Goal: Transaction & Acquisition: Purchase product/service

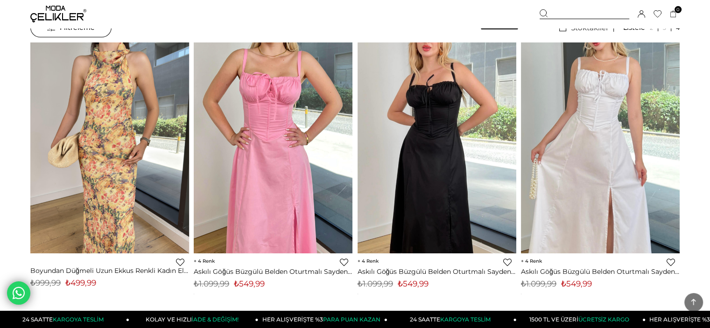
scroll to position [140, 0]
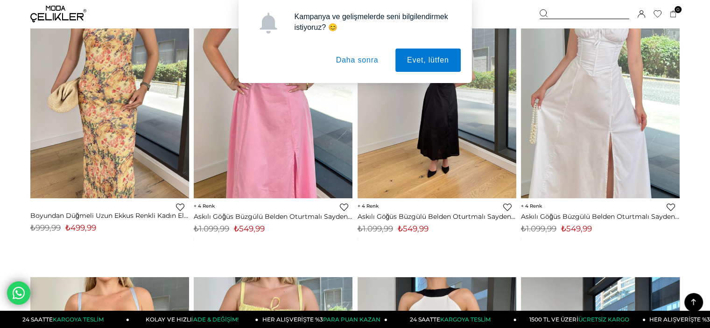
click at [368, 60] on button "Daha sonra" at bounding box center [357, 60] width 66 height 23
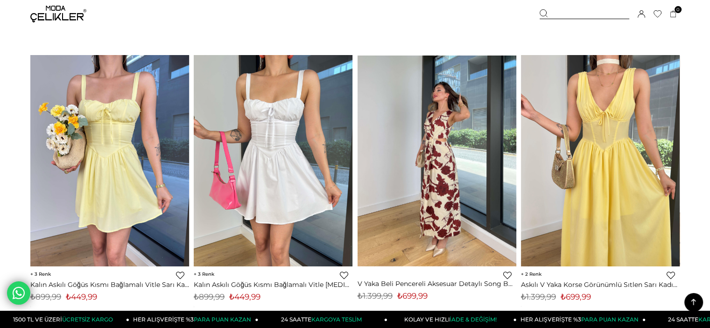
scroll to position [2380, 0]
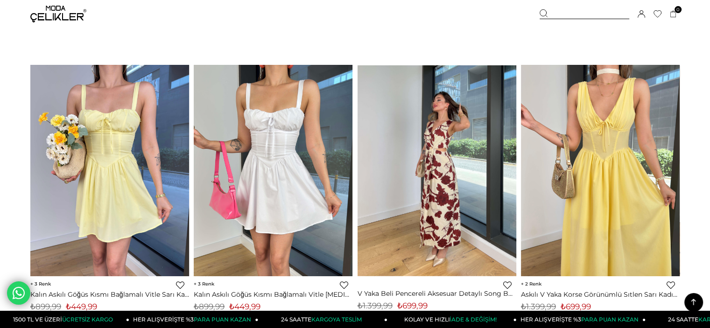
click at [456, 202] on img at bounding box center [437, 170] width 159 height 211
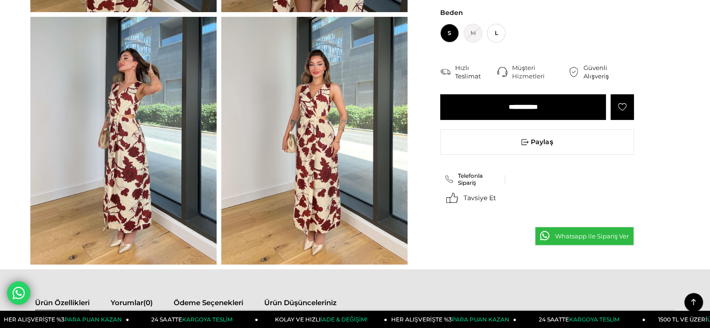
scroll to position [93, 0]
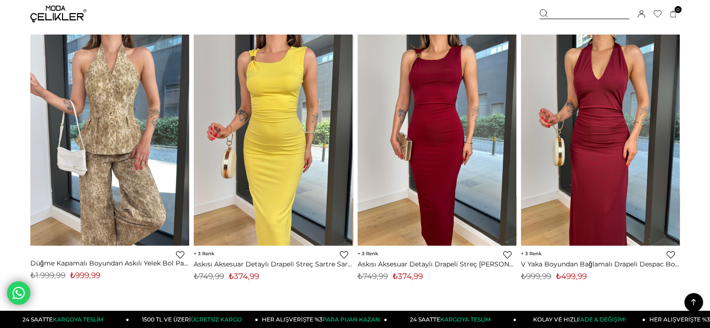
scroll to position [5386, 0]
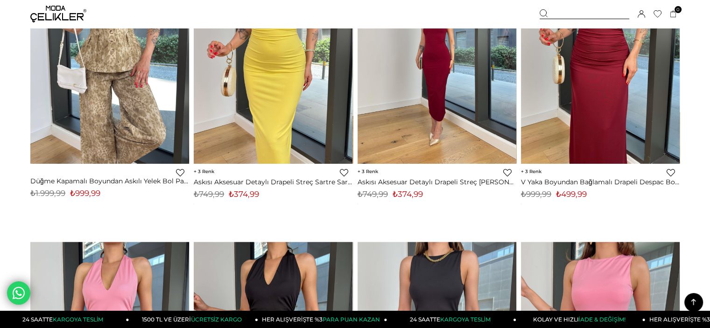
click at [427, 118] on img at bounding box center [437, 57] width 159 height 211
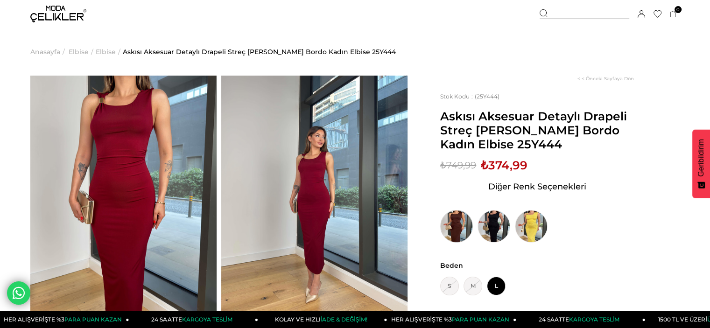
click at [444, 220] on img at bounding box center [456, 226] width 33 height 33
click at [450, 222] on img at bounding box center [456, 226] width 33 height 33
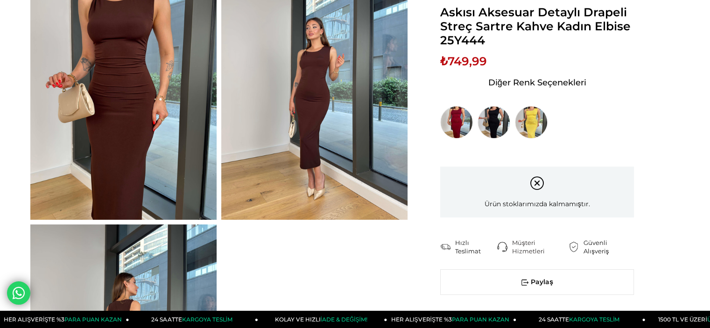
scroll to position [140, 0]
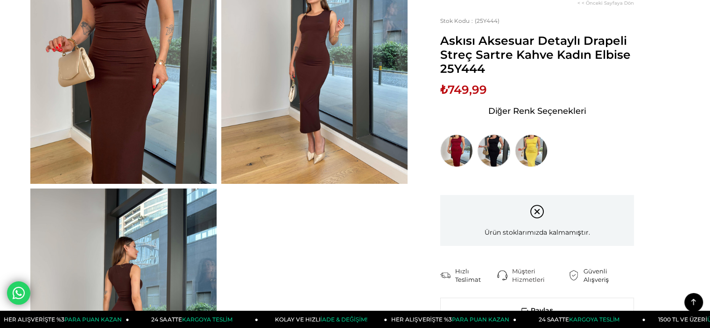
click at [498, 152] on img at bounding box center [493, 150] width 33 height 33
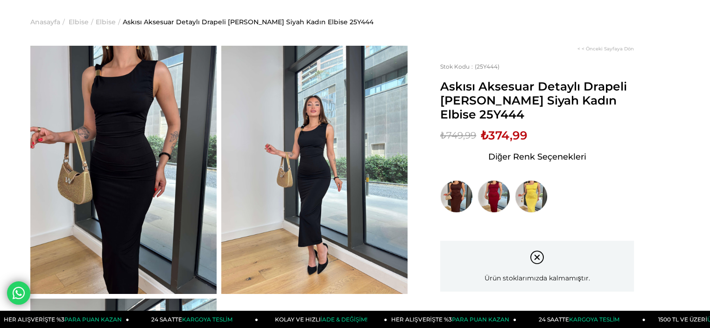
scroll to position [47, 0]
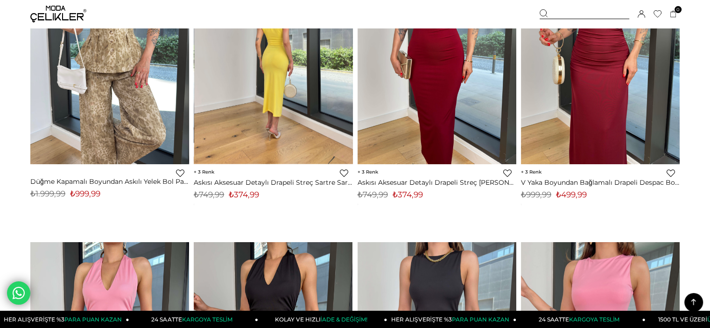
scroll to position [5244, 0]
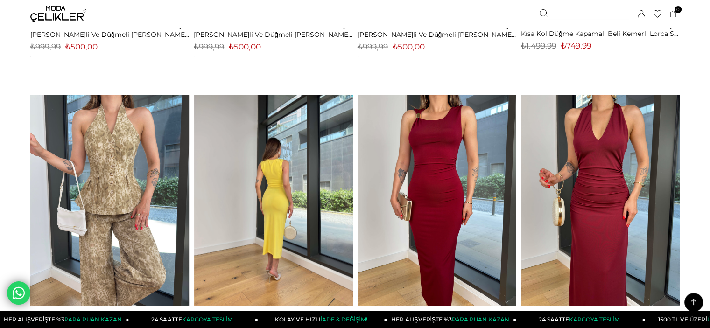
click at [345, 159] on img at bounding box center [273, 199] width 159 height 211
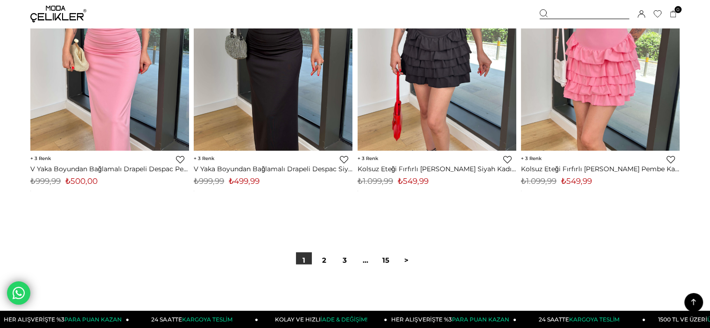
scroll to position [5710, 0]
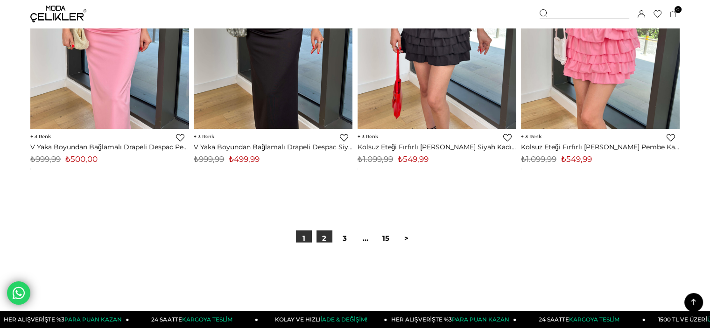
click at [325, 241] on link "2" at bounding box center [324, 239] width 16 height 16
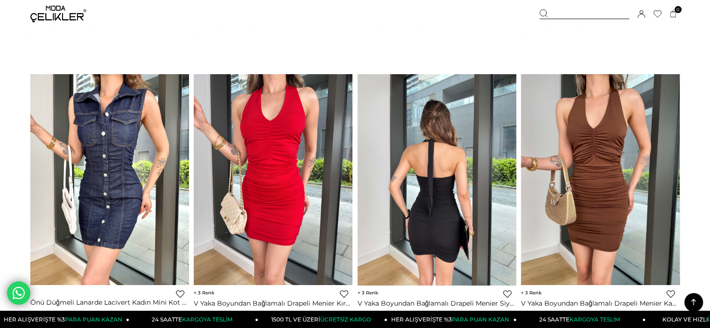
scroll to position [3874, 0]
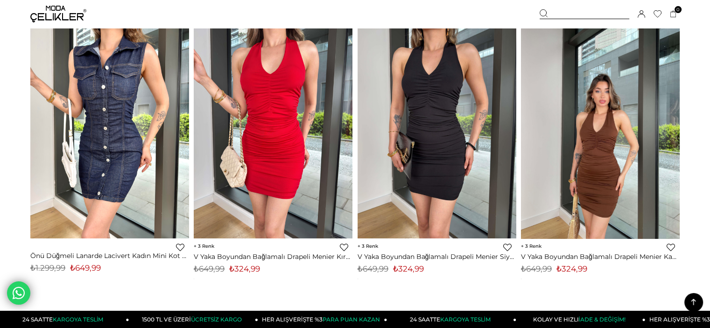
click at [578, 145] on img at bounding box center [600, 132] width 159 height 211
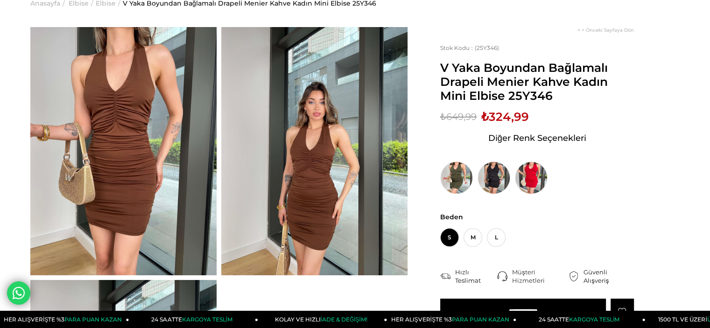
scroll to position [140, 0]
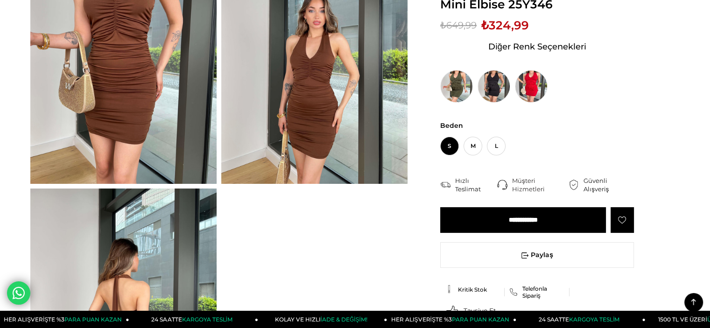
click at [548, 215] on input "**********" at bounding box center [523, 220] width 166 height 26
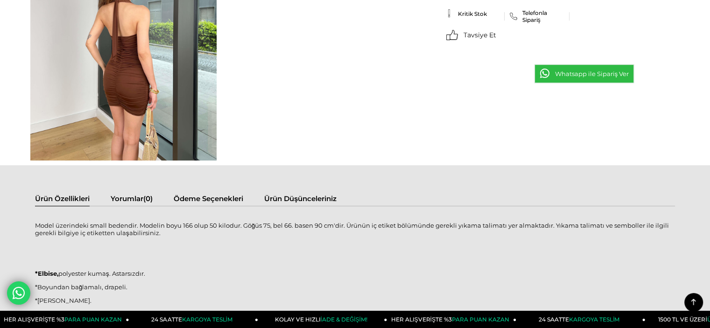
scroll to position [323, 0]
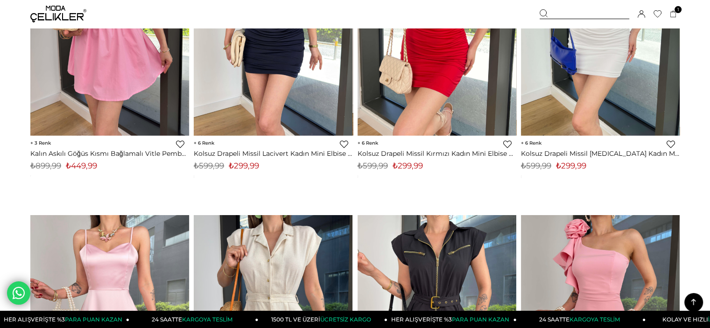
scroll to position [4742, 0]
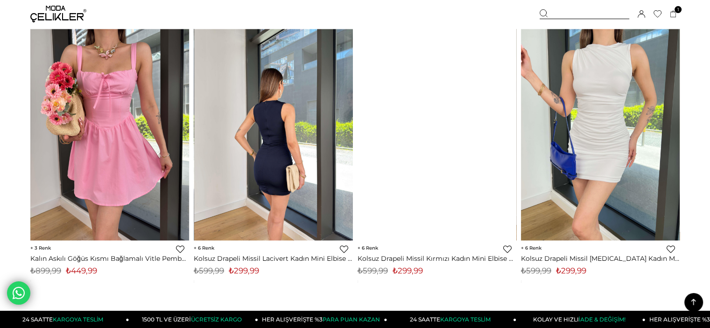
click at [330, 111] on div at bounding box center [114, 134] width 477 height 211
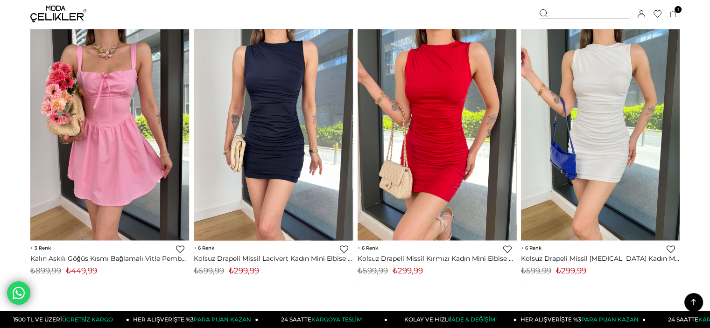
click at [297, 105] on img at bounding box center [273, 134] width 159 height 211
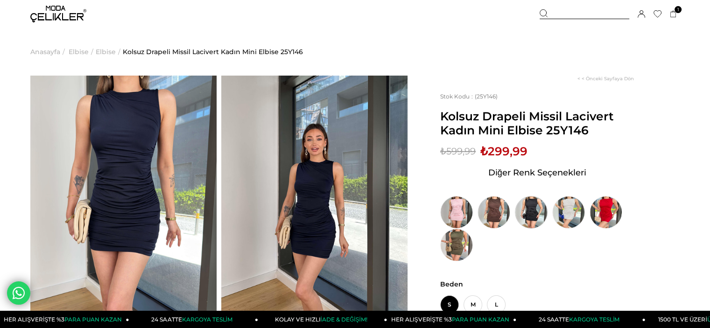
click at [534, 215] on img at bounding box center [531, 212] width 33 height 33
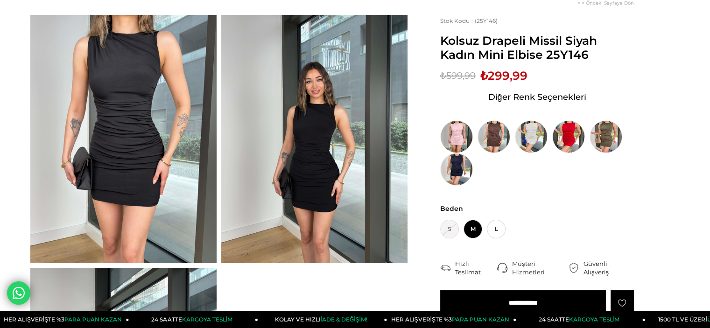
scroll to position [93, 0]
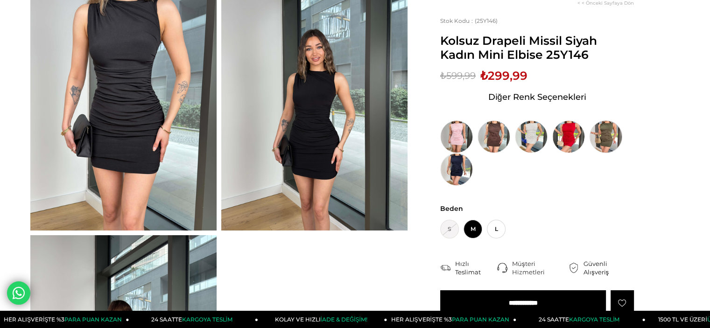
click at [616, 136] on img at bounding box center [605, 136] width 33 height 33
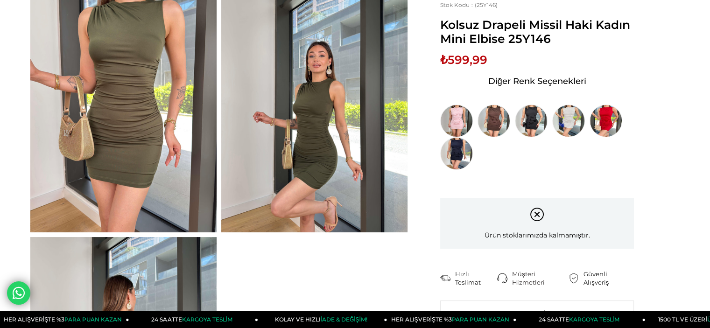
scroll to position [93, 0]
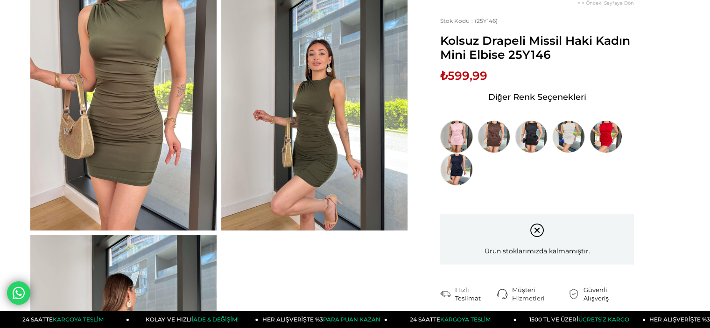
click at [460, 136] on img at bounding box center [456, 136] width 33 height 33
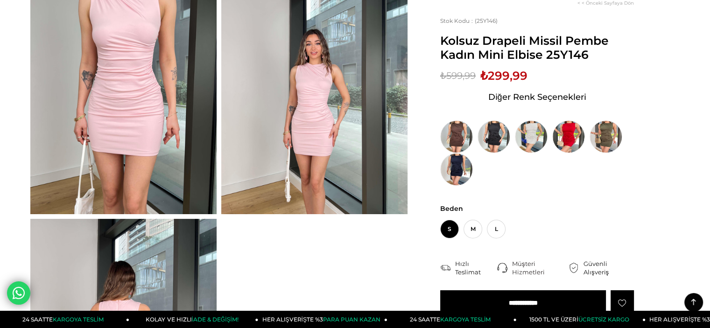
scroll to position [93, 0]
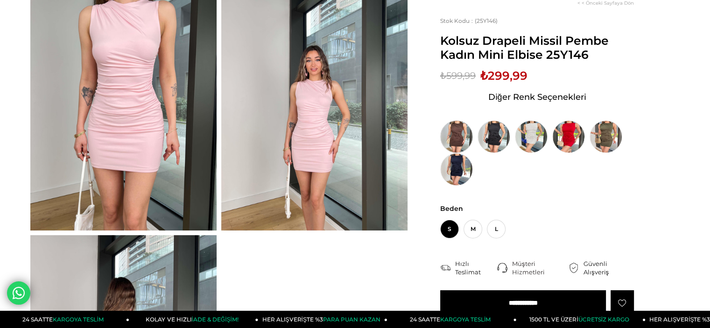
click at [455, 140] on img at bounding box center [456, 136] width 33 height 33
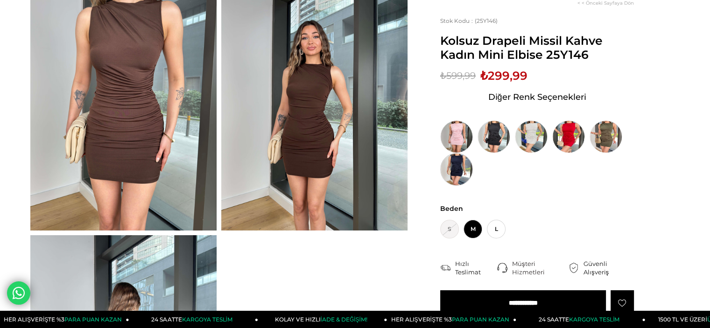
click at [459, 165] on img at bounding box center [456, 169] width 33 height 33
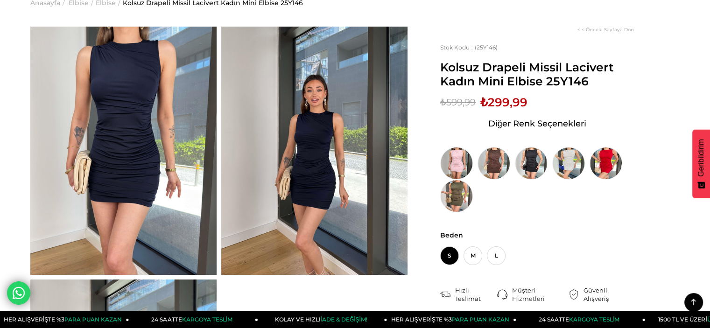
scroll to position [47, 0]
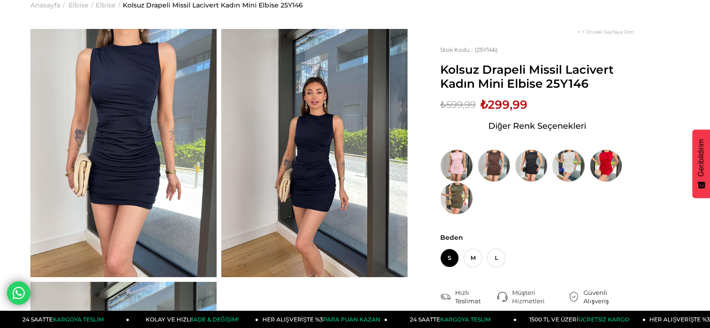
click at [570, 165] on img at bounding box center [568, 165] width 33 height 33
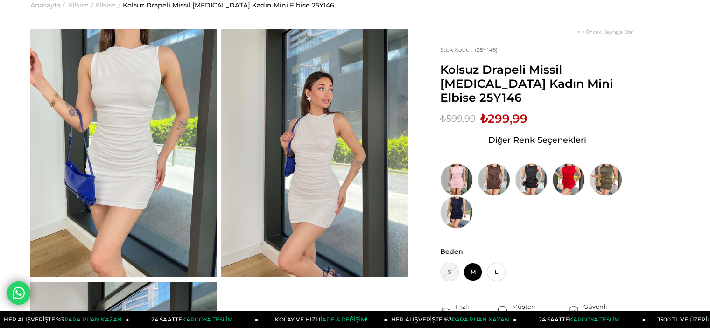
scroll to position [140, 0]
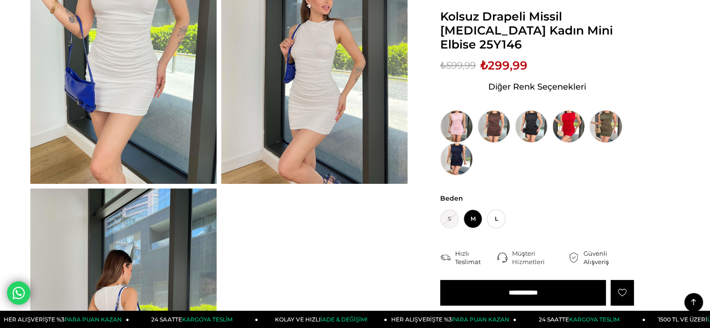
click at [596, 110] on img at bounding box center [605, 126] width 33 height 33
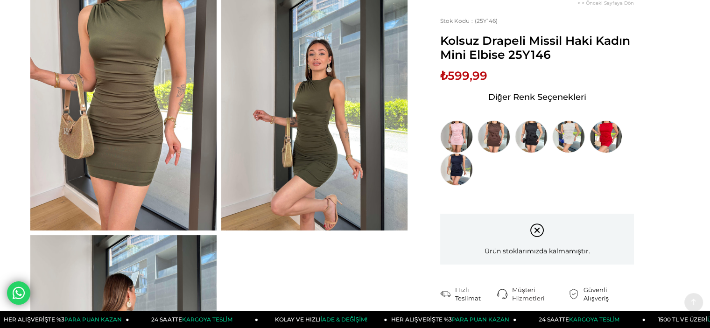
scroll to position [140, 0]
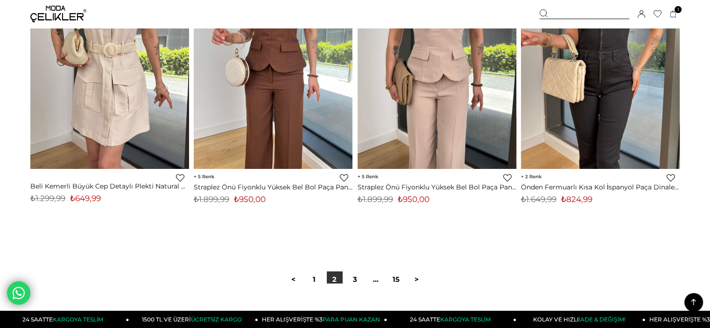
scroll to position [5844, 0]
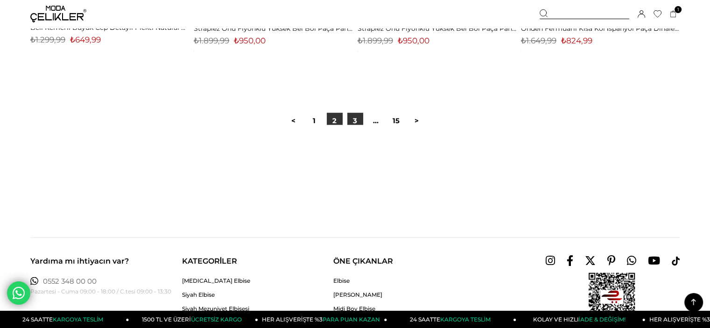
click at [357, 119] on link "3" at bounding box center [355, 121] width 16 height 16
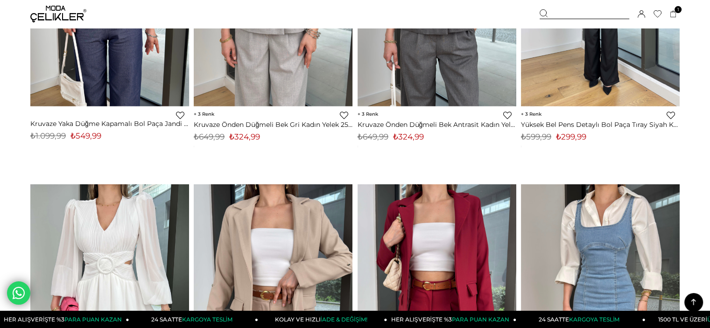
scroll to position [1587, 0]
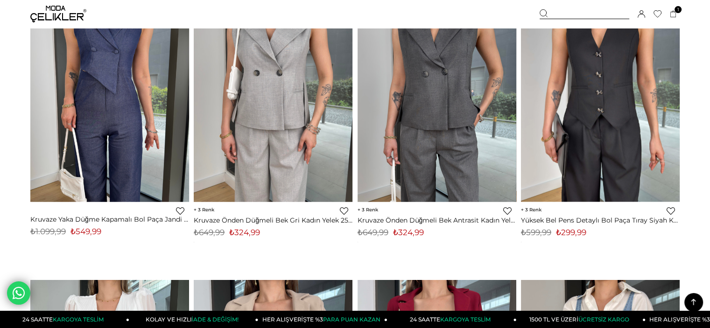
click at [621, 89] on img at bounding box center [600, 95] width 159 height 211
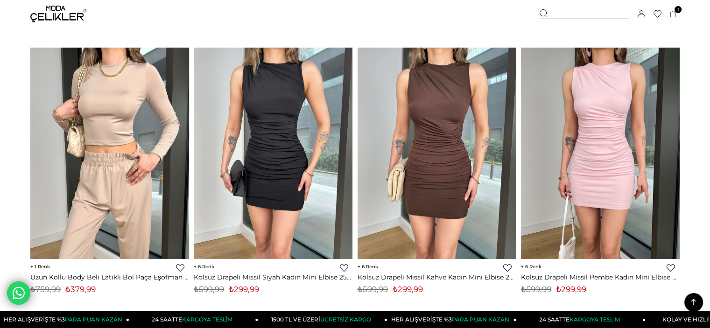
scroll to position [3255, 0]
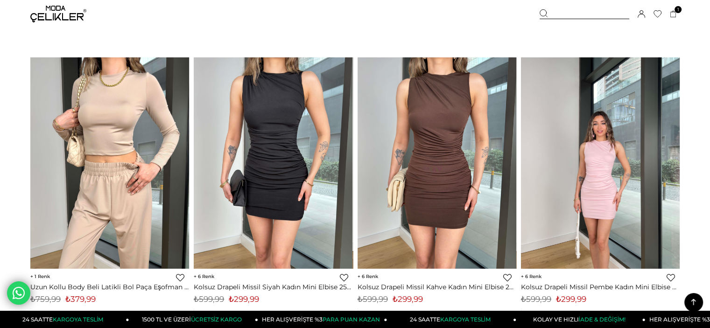
click at [607, 186] on img at bounding box center [600, 162] width 159 height 211
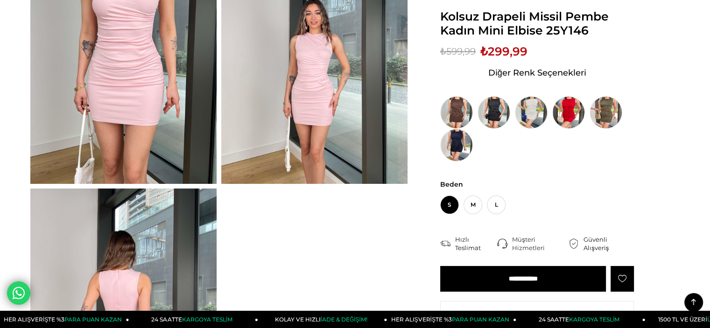
click at [549, 281] on input "**********" at bounding box center [523, 279] width 166 height 26
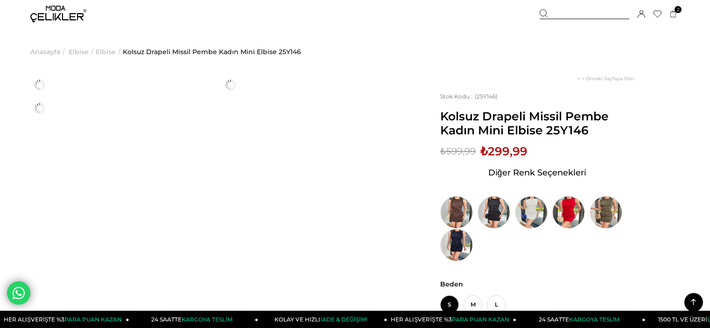
scroll to position [302, 0]
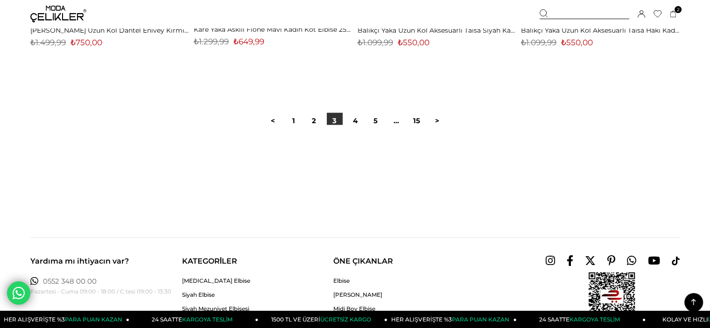
scroll to position [5833, 0]
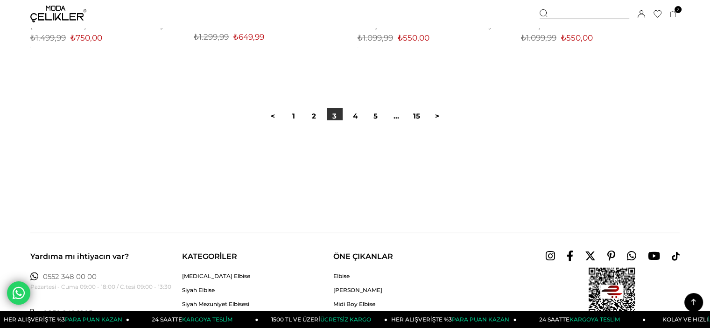
click at [368, 123] on div at bounding box center [354, 150] width 649 height 60
click at [359, 120] on div at bounding box center [354, 150] width 649 height 60
click at [356, 117] on link "4" at bounding box center [355, 116] width 16 height 16
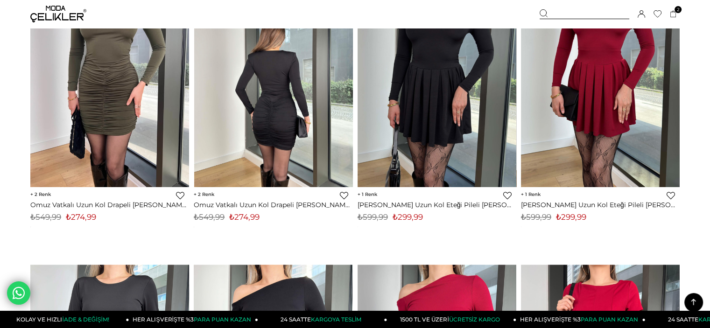
scroll to position [1260, 0]
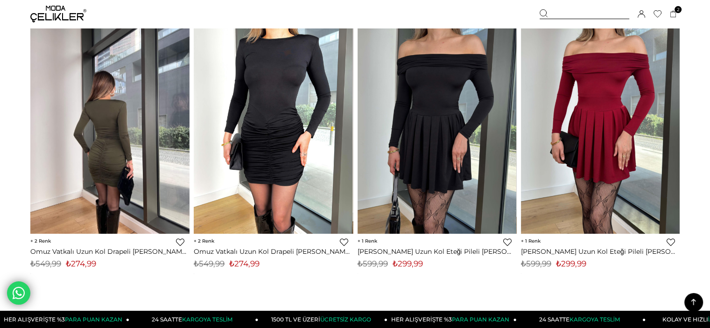
click at [145, 132] on img at bounding box center [109, 127] width 159 height 211
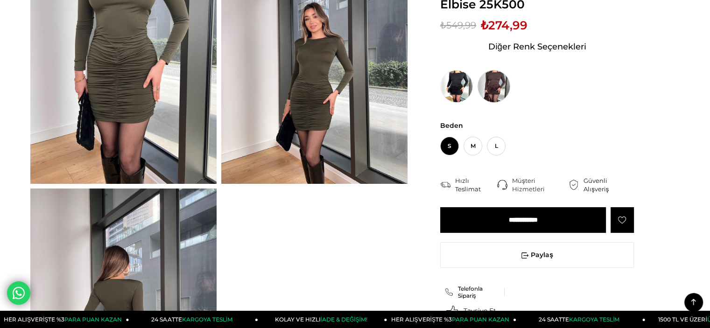
click at [500, 95] on img at bounding box center [493, 86] width 33 height 33
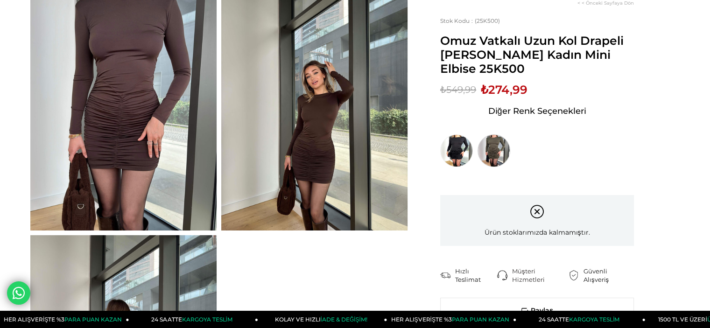
click at [504, 150] on img at bounding box center [493, 150] width 33 height 33
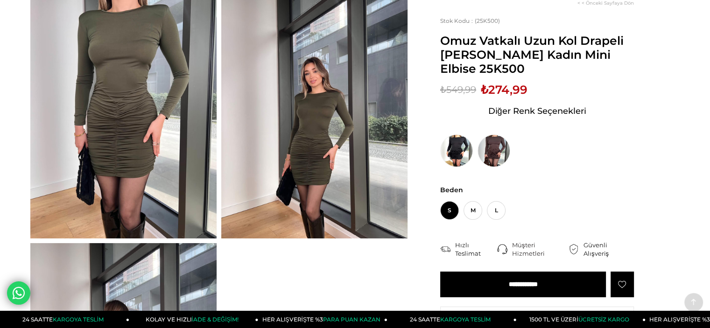
scroll to position [140, 0]
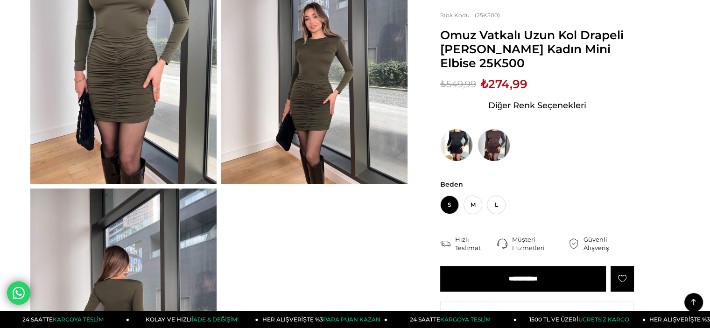
click at [522, 280] on input "**********" at bounding box center [523, 279] width 166 height 26
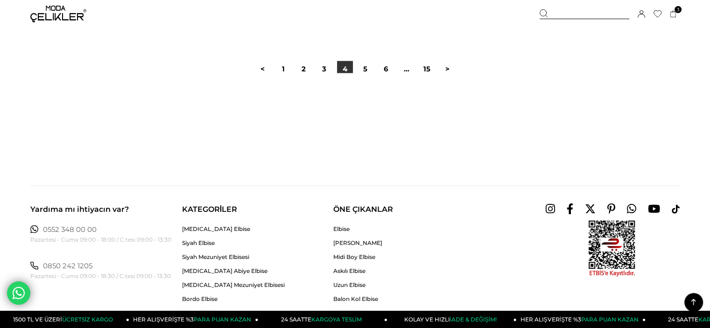
scroll to position [5890, 0]
click at [358, 66] on link "5" at bounding box center [366, 68] width 16 height 16
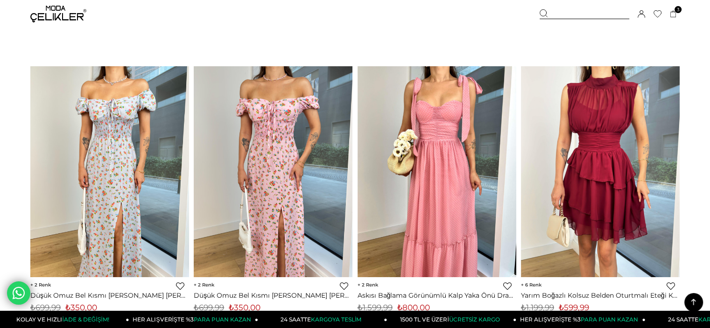
scroll to position [3874, 0]
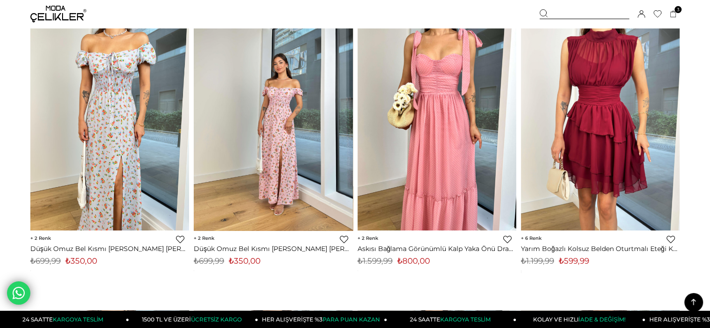
click at [298, 117] on img at bounding box center [273, 124] width 159 height 211
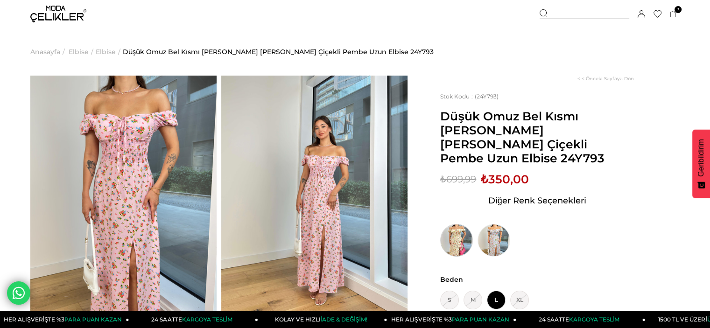
click at [450, 226] on img at bounding box center [456, 240] width 33 height 33
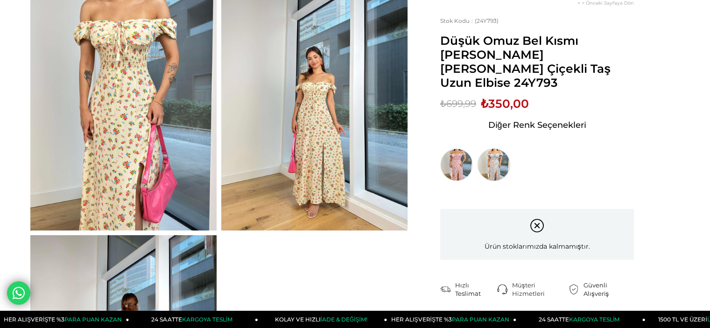
click at [498, 161] on img at bounding box center [493, 164] width 33 height 33
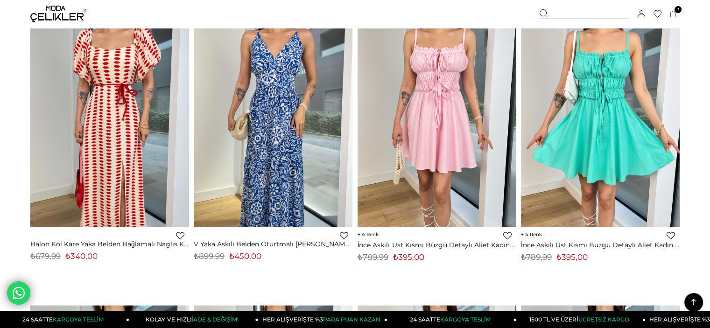
scroll to position [5573, 0]
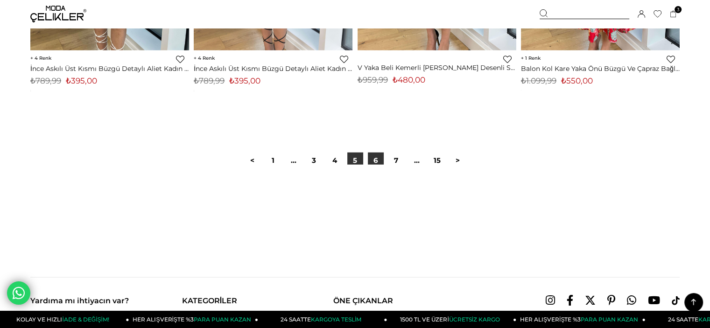
click at [375, 154] on link "6" at bounding box center [376, 161] width 16 height 16
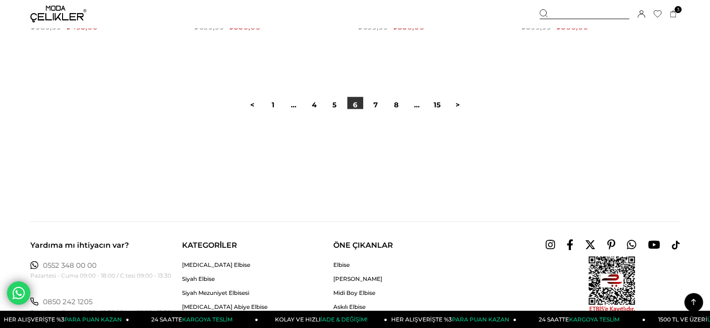
scroll to position [5881, 0]
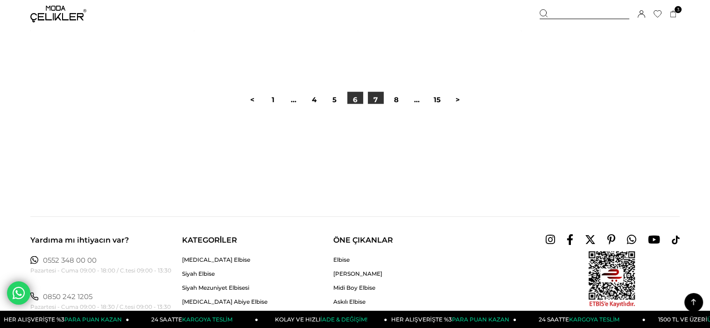
click at [379, 103] on link "7" at bounding box center [376, 100] width 16 height 16
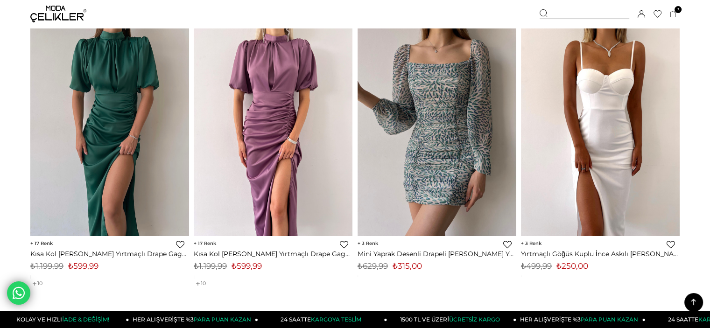
scroll to position [1307, 0]
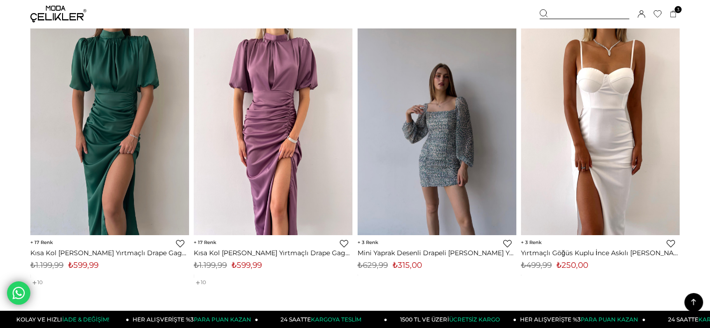
click at [433, 98] on img at bounding box center [437, 128] width 159 height 211
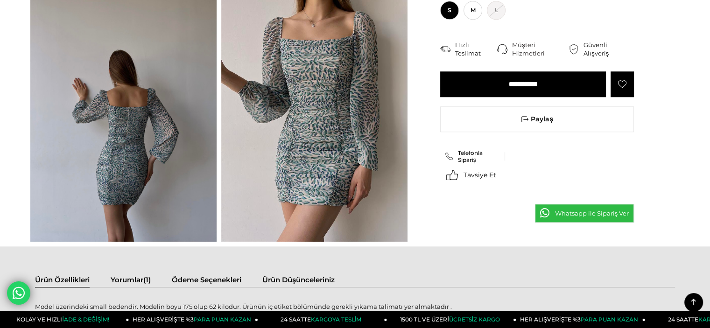
scroll to position [560, 0]
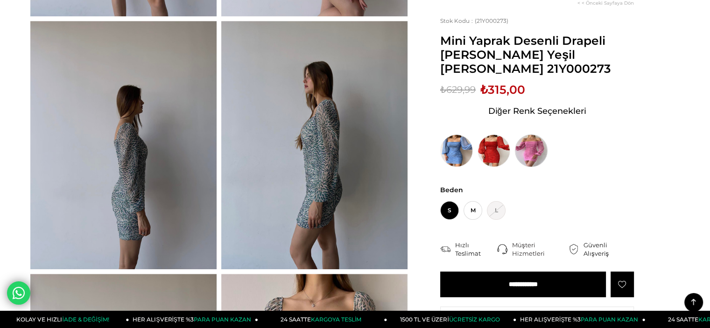
click at [534, 155] on img at bounding box center [531, 150] width 33 height 33
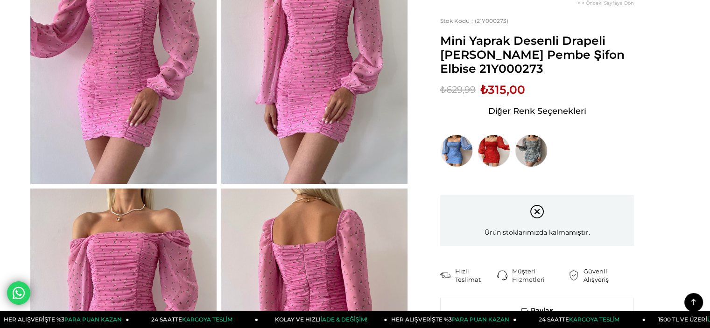
scroll to position [47, 0]
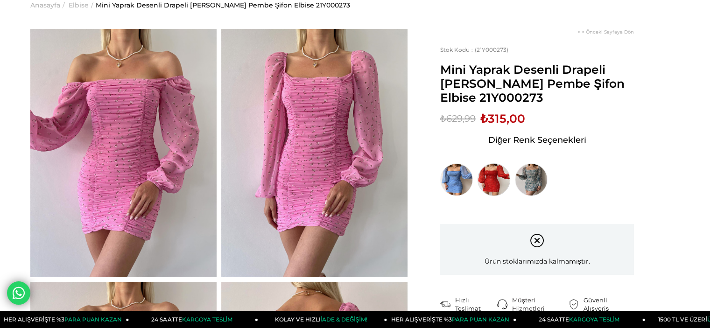
click at [485, 179] on img at bounding box center [493, 179] width 33 height 33
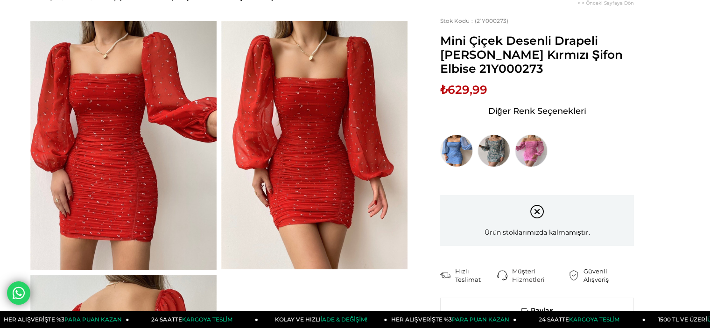
scroll to position [93, 0]
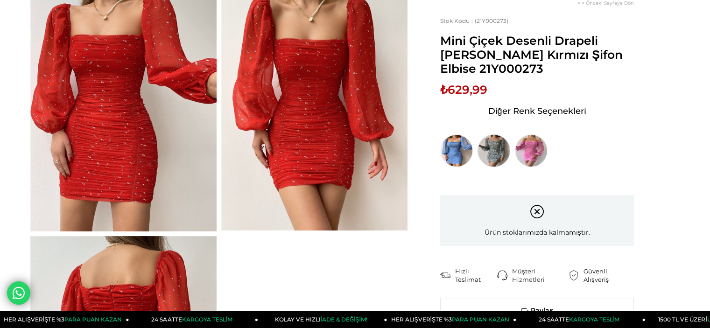
click at [504, 145] on img at bounding box center [493, 150] width 33 height 33
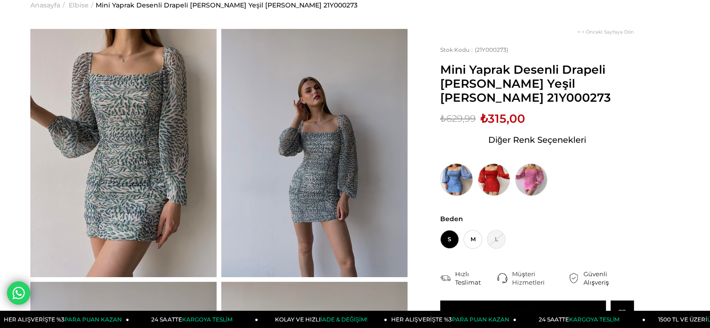
scroll to position [47, 0]
click at [456, 168] on img at bounding box center [456, 179] width 33 height 33
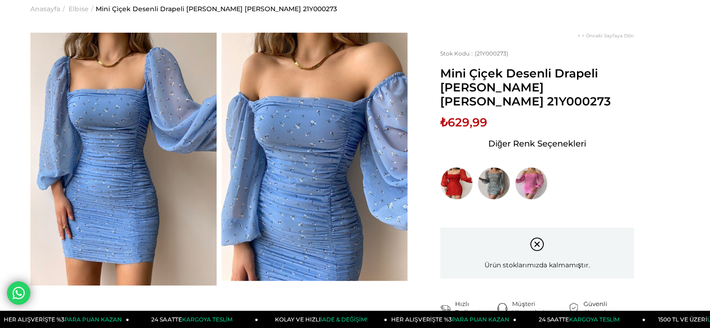
scroll to position [93, 0]
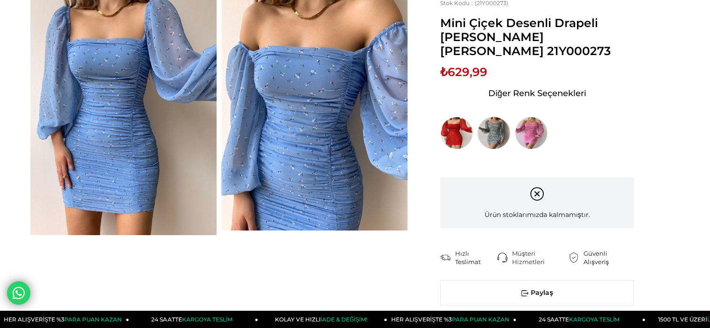
click at [497, 140] on img at bounding box center [493, 133] width 33 height 33
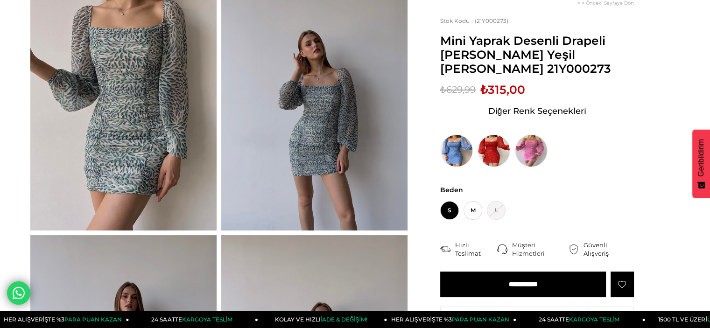
click at [534, 283] on input "**********" at bounding box center [523, 285] width 166 height 26
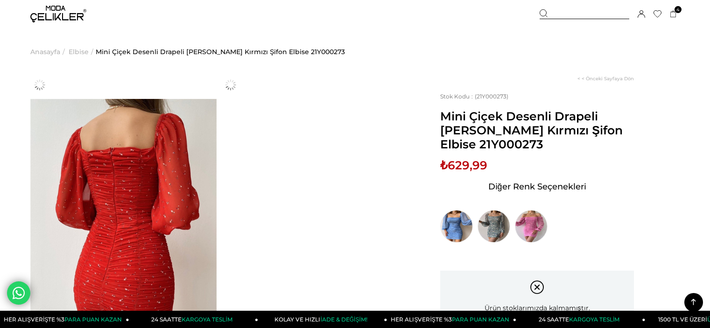
scroll to position [93, 0]
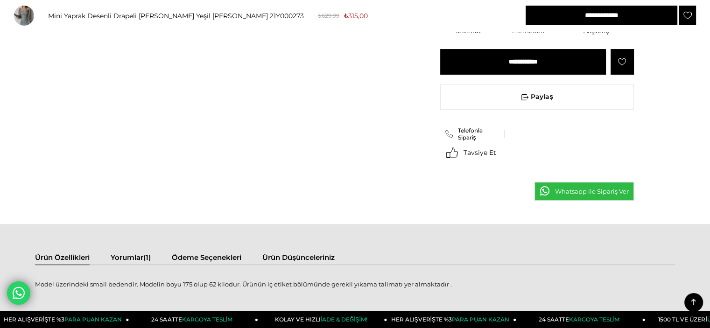
scroll to position [484, 0]
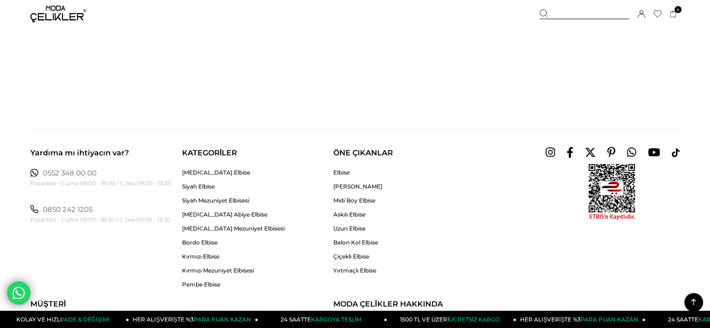
scroll to position [5764, 0]
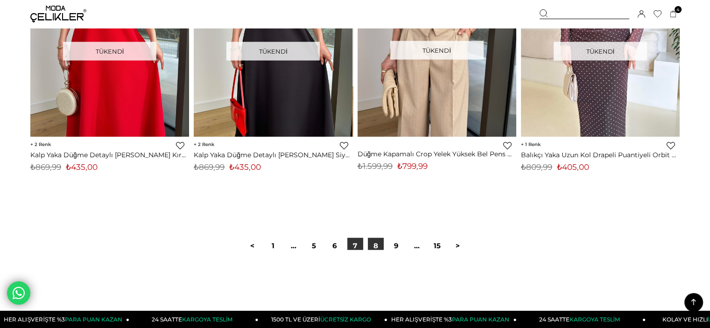
click at [375, 239] on link "8" at bounding box center [376, 246] width 16 height 16
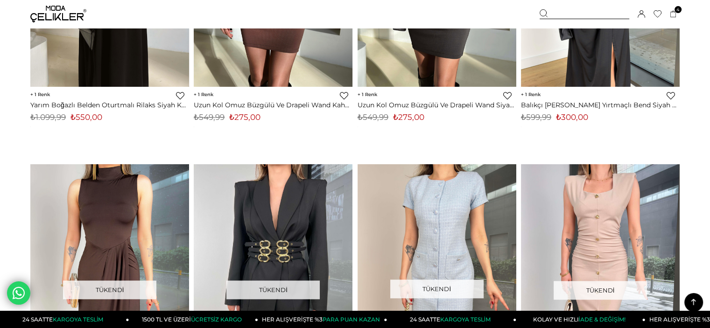
scroll to position [1400, 0]
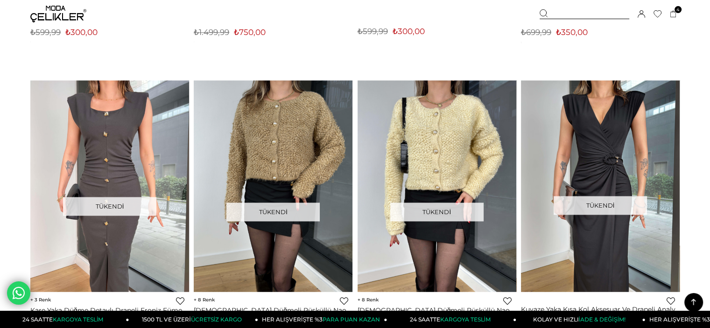
click at [696, 295] on link at bounding box center [693, 302] width 19 height 19
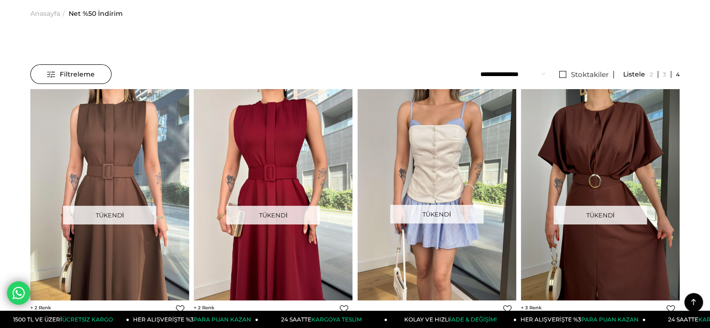
scroll to position [0, 0]
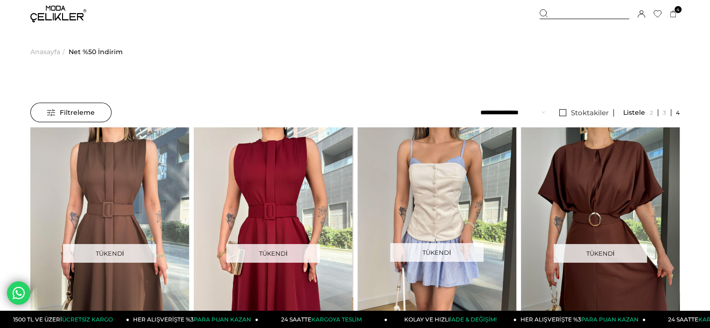
click at [49, 20] on img at bounding box center [58, 14] width 56 height 17
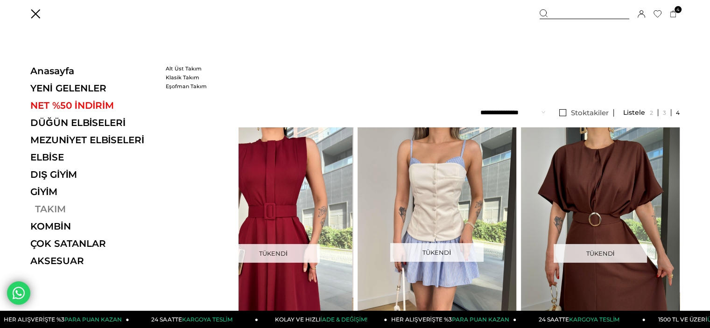
click at [58, 207] on link "TAKIM" at bounding box center [94, 208] width 128 height 11
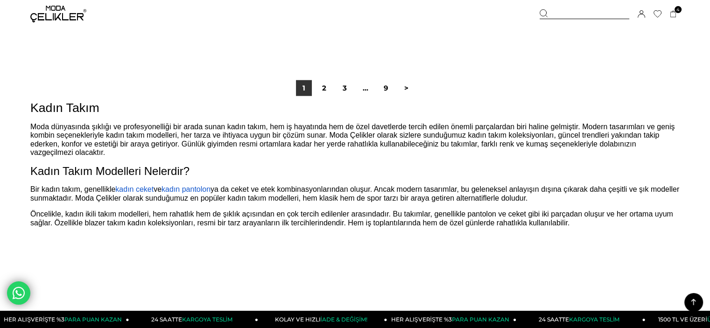
scroll to position [5694, 0]
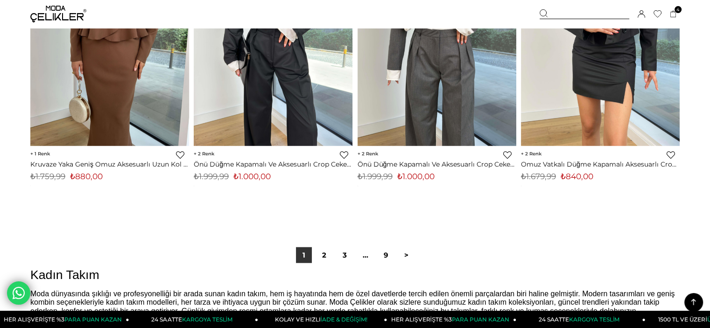
click at [691, 300] on icon at bounding box center [693, 302] width 12 height 12
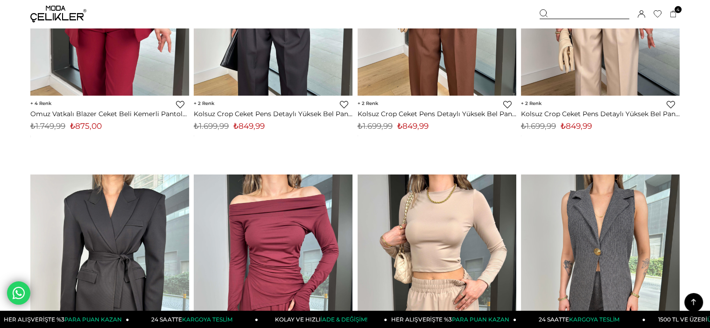
scroll to position [0, 0]
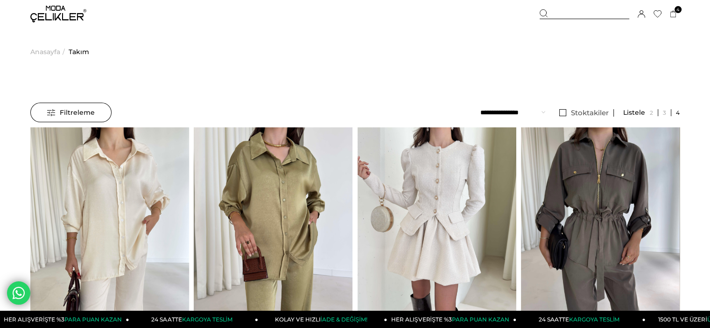
click at [76, 51] on span "Takım" at bounding box center [79, 52] width 21 height 48
click at [60, 50] on span "Anasayfa" at bounding box center [45, 52] width 30 height 48
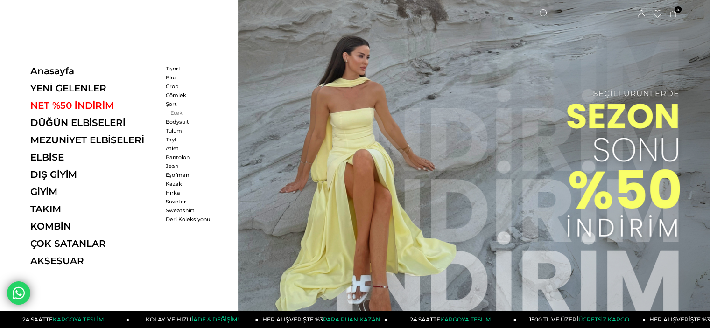
click at [173, 110] on link "Etek" at bounding box center [193, 113] width 54 height 7
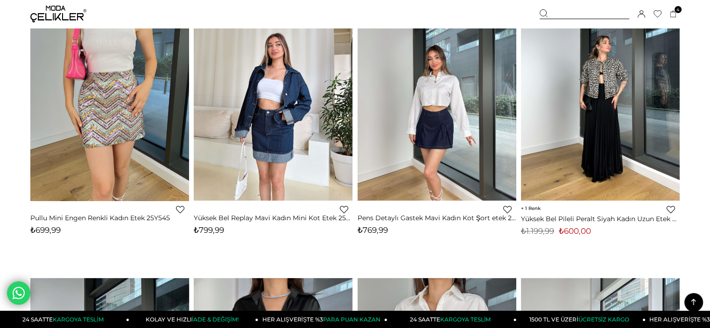
scroll to position [47, 0]
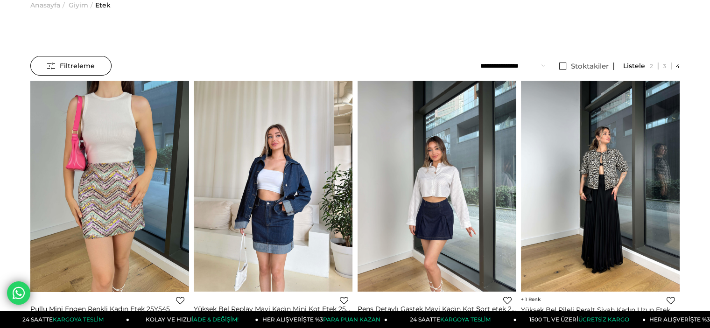
click at [61, 65] on span "Filtreleme" at bounding box center [71, 65] width 48 height 19
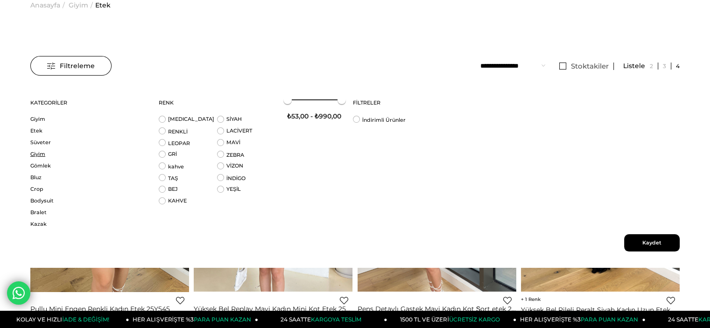
click at [41, 156] on link "Giyim" at bounding box center [88, 154] width 117 height 7
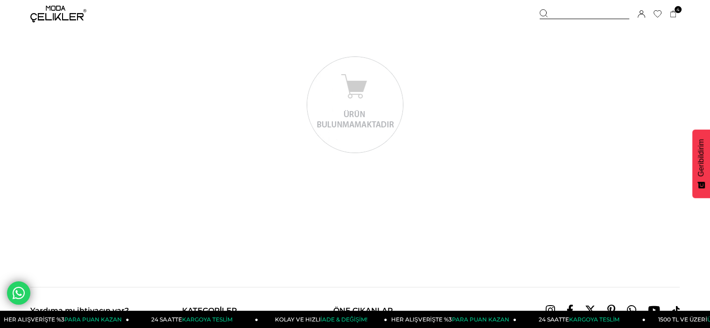
click at [54, 21] on img at bounding box center [58, 14] width 56 height 17
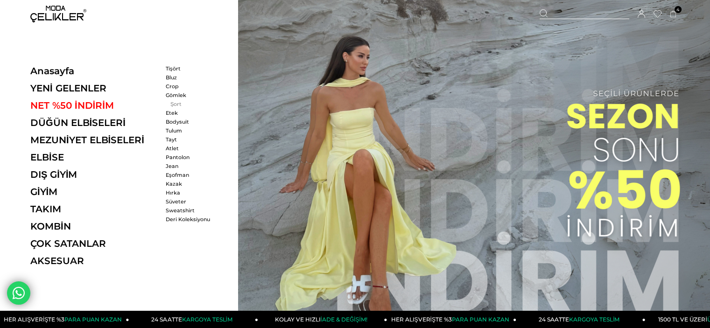
click at [174, 101] on link "Şort" at bounding box center [193, 104] width 54 height 7
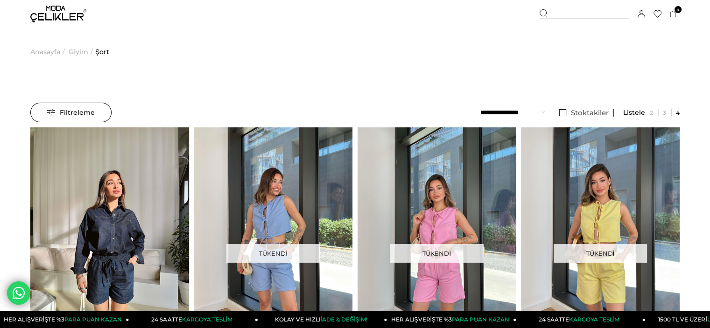
click at [62, 13] on img at bounding box center [58, 14] width 56 height 17
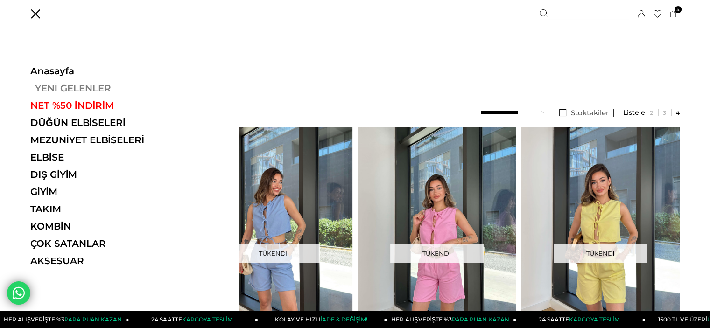
click at [63, 91] on link "YENİ GELENLER" at bounding box center [94, 88] width 128 height 11
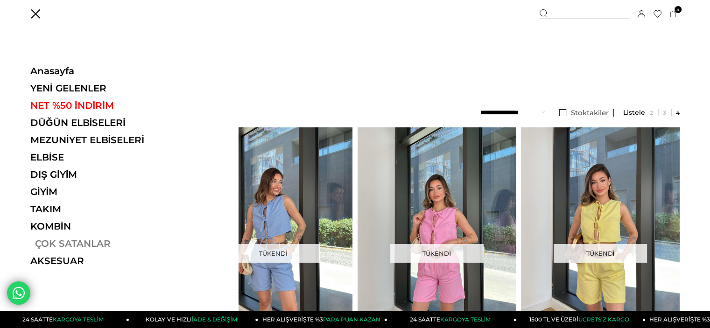
click at [52, 244] on link "ÇOK SATANLAR" at bounding box center [94, 243] width 128 height 11
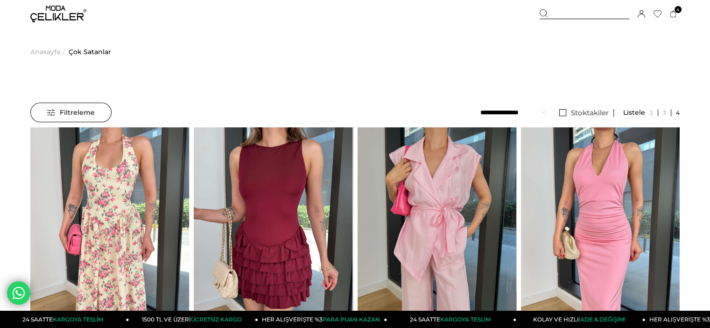
click at [673, 9] on div "Sepetim 4 Ürün ₺1.214,96 V Yaka Boyundan Bağlamalı Drapeli Menier Kahve Kadın M…" at bounding box center [610, 14] width 140 height 28
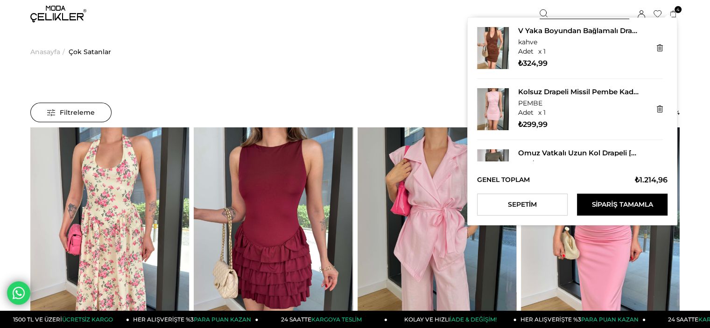
click at [673, 11] on icon at bounding box center [673, 14] width 6 height 7
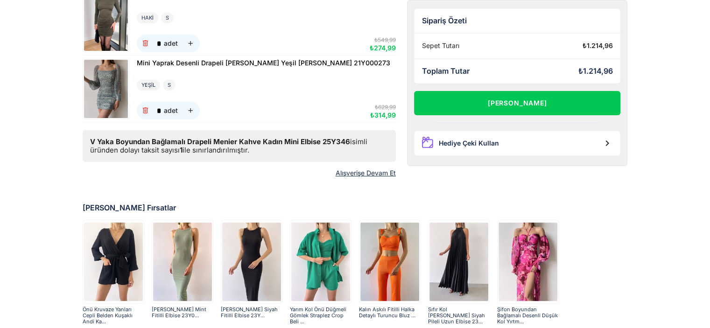
scroll to position [314, 0]
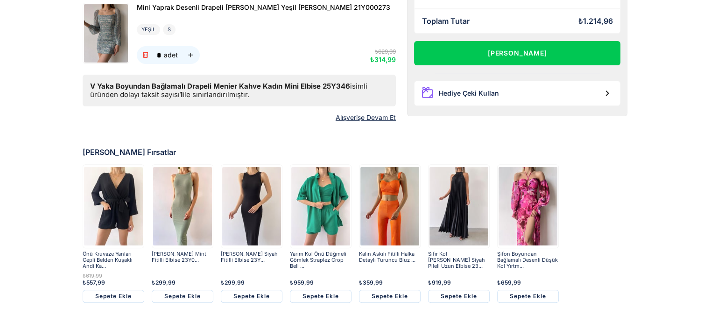
click at [202, 210] on img at bounding box center [182, 206] width 59 height 81
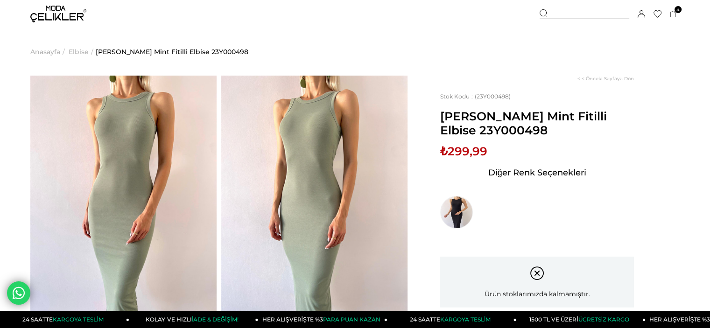
click at [77, 50] on span "Elbise" at bounding box center [79, 52] width 20 height 48
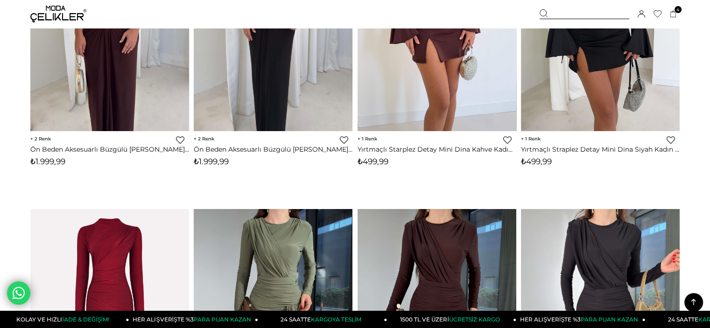
scroll to position [373, 0]
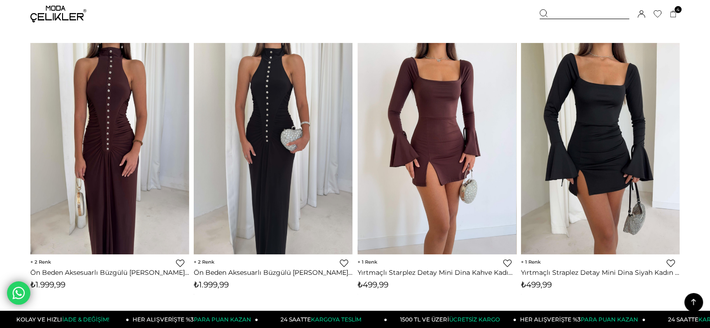
click at [494, 181] on img at bounding box center [437, 148] width 159 height 211
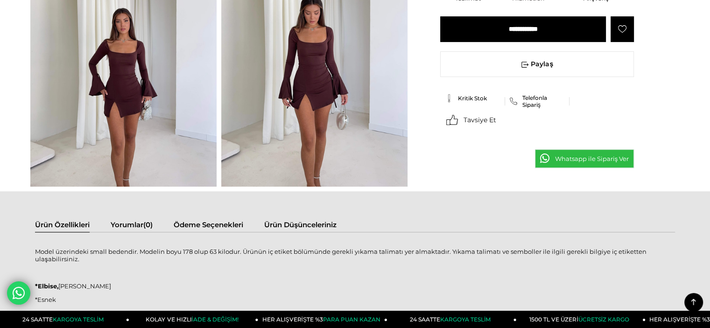
scroll to position [513, 0]
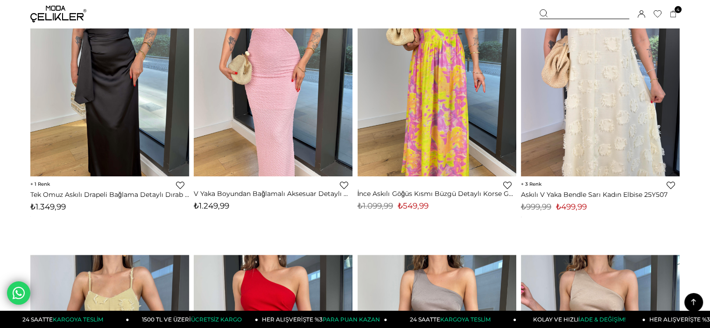
scroll to position [4990, 0]
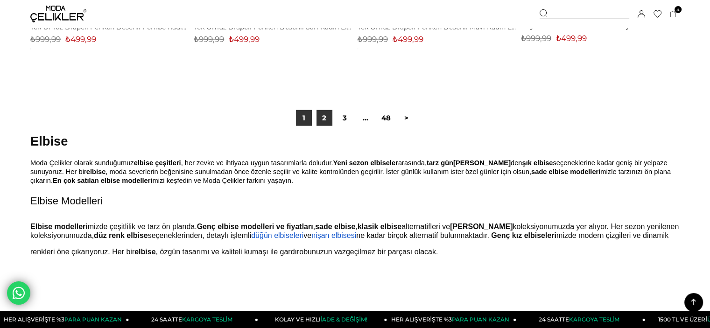
click at [325, 115] on link "2" at bounding box center [324, 118] width 16 height 16
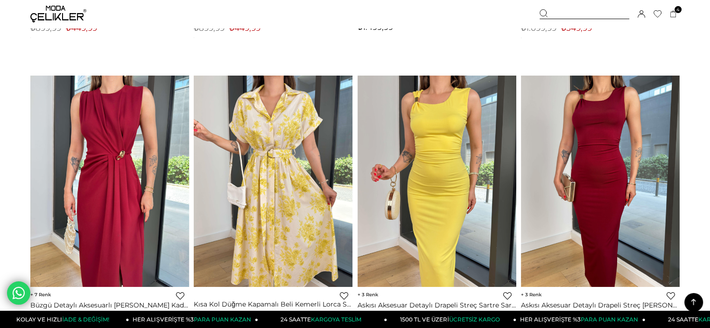
scroll to position [2427, 0]
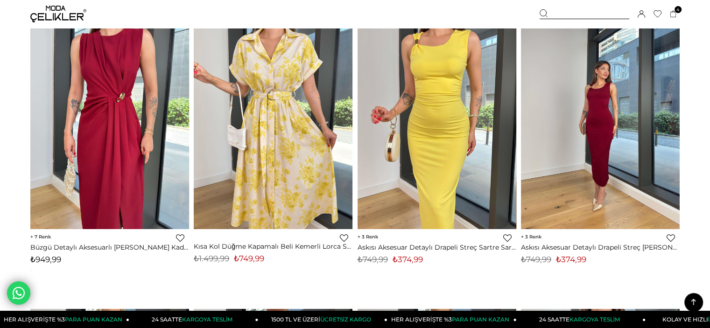
click at [575, 136] on img at bounding box center [600, 123] width 159 height 211
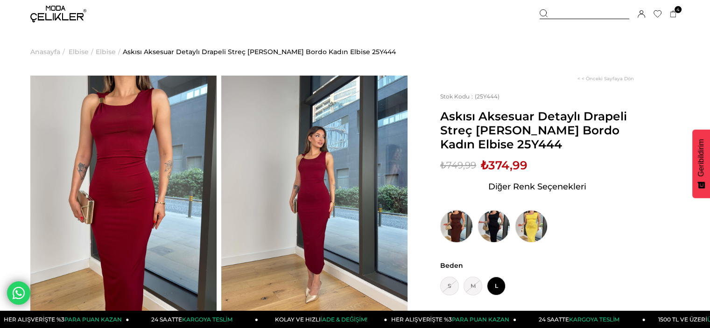
click at [453, 213] on img at bounding box center [456, 226] width 33 height 33
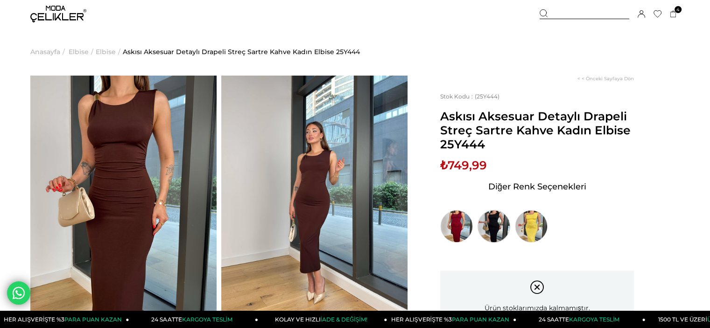
click at [505, 234] on img at bounding box center [493, 226] width 33 height 33
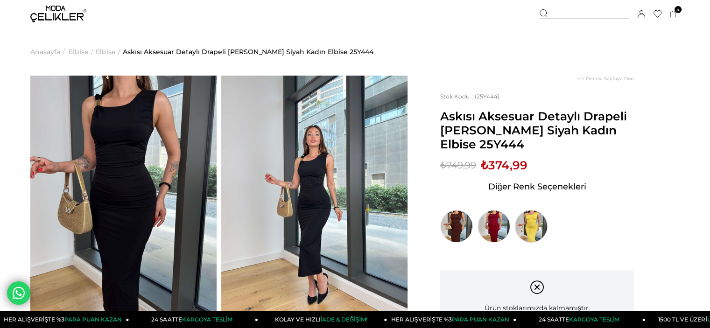
click at [523, 239] on img at bounding box center [531, 226] width 33 height 33
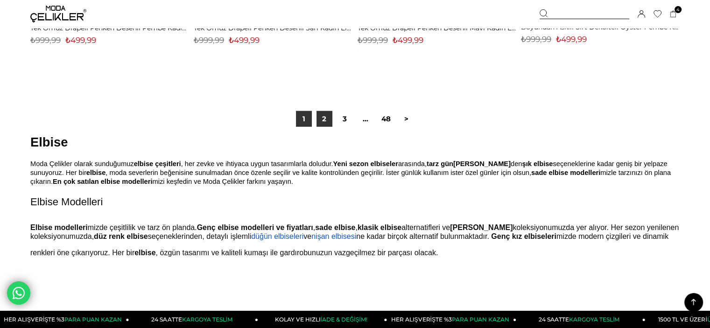
click at [327, 117] on link "2" at bounding box center [324, 119] width 16 height 16
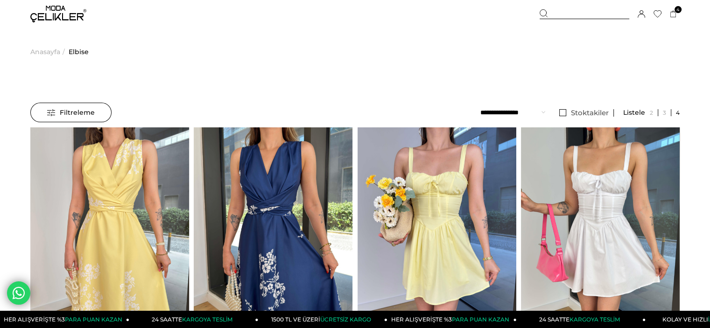
click at [529, 110] on select "**********" at bounding box center [512, 113] width 65 height 20
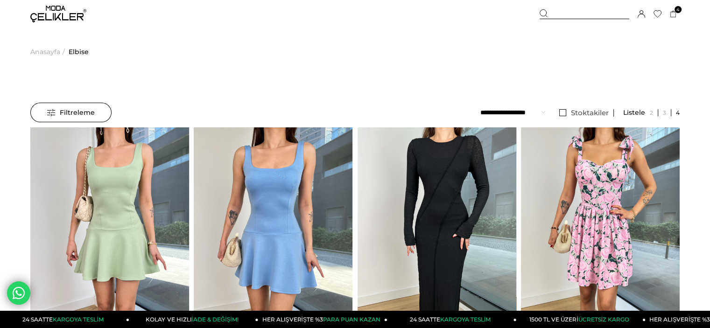
click at [45, 49] on span "Anasayfa" at bounding box center [45, 52] width 30 height 48
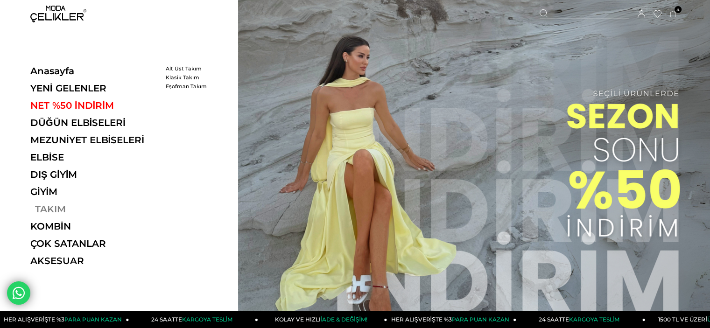
click at [54, 211] on link "TAKIM" at bounding box center [94, 208] width 128 height 11
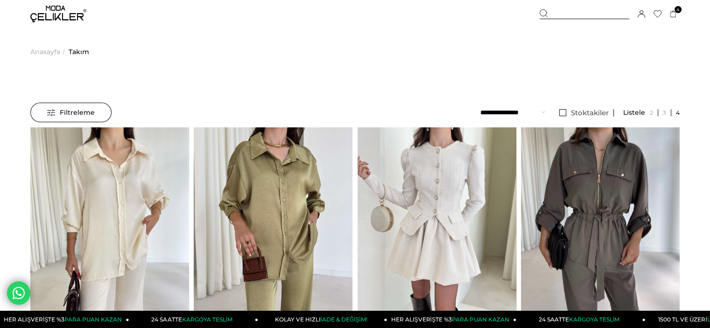
click at [535, 112] on select "**********" at bounding box center [512, 113] width 65 height 20
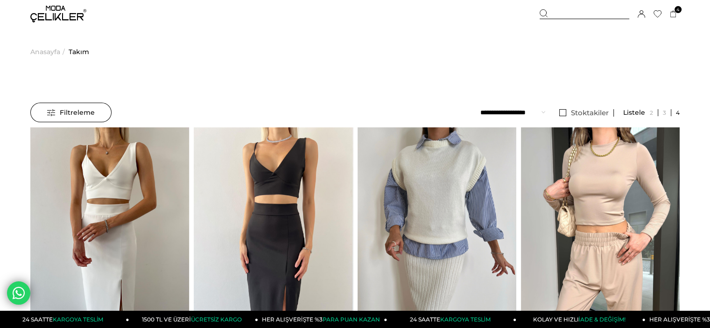
click at [50, 50] on span "Anasayfa" at bounding box center [45, 52] width 30 height 48
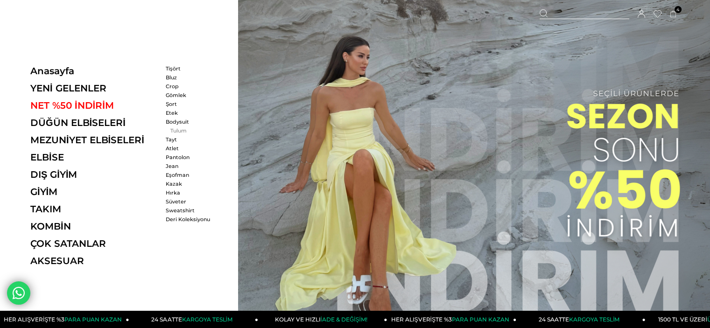
click at [176, 128] on link "Tulum" at bounding box center [193, 130] width 54 height 7
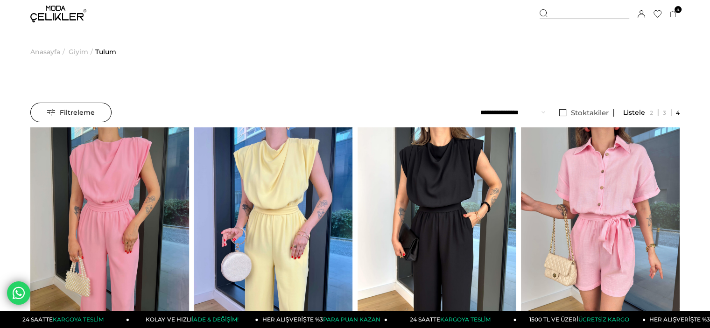
click at [83, 53] on span "Giyim" at bounding box center [79, 52] width 20 height 48
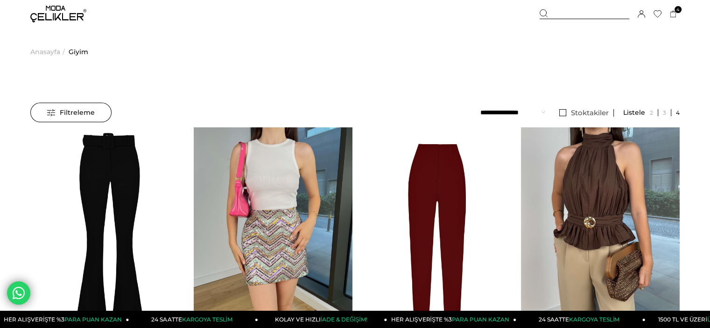
click at [49, 50] on span "Anasayfa" at bounding box center [45, 52] width 30 height 48
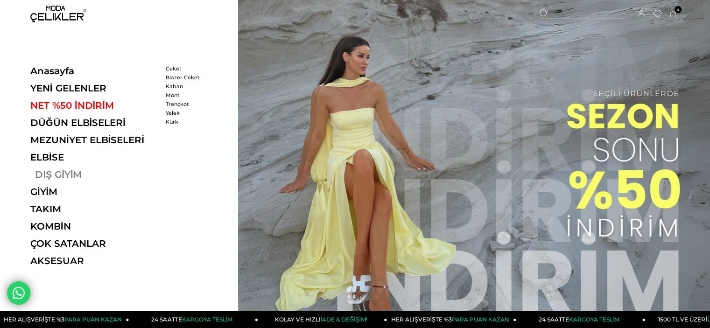
click at [63, 174] on link "DIŞ GİYİM" at bounding box center [94, 174] width 128 height 11
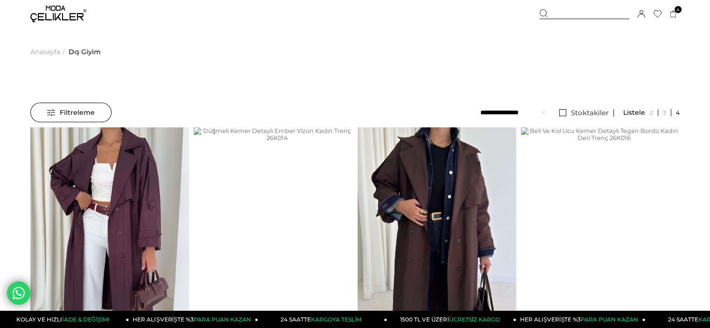
click at [523, 113] on select "**********" at bounding box center [512, 113] width 65 height 20
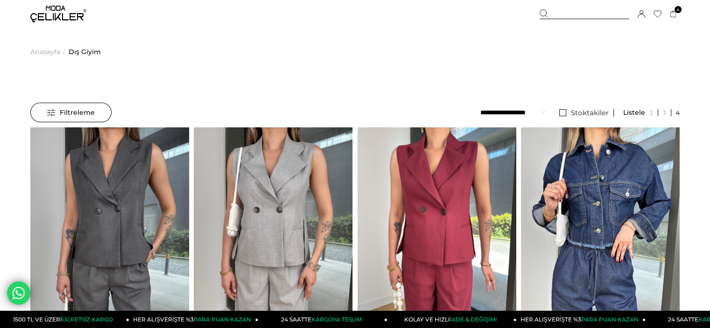
click at [50, 54] on span "Anasayfa" at bounding box center [45, 52] width 30 height 48
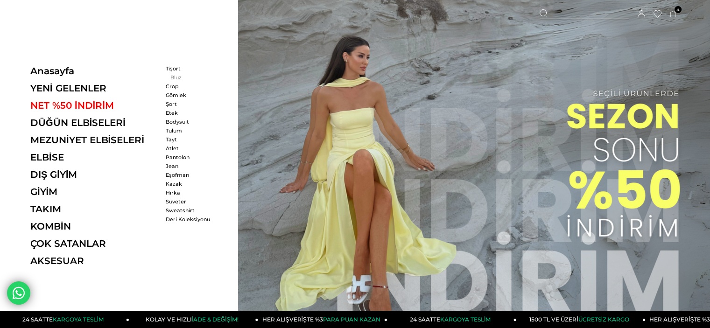
click at [173, 76] on link "Bluz" at bounding box center [193, 77] width 54 height 7
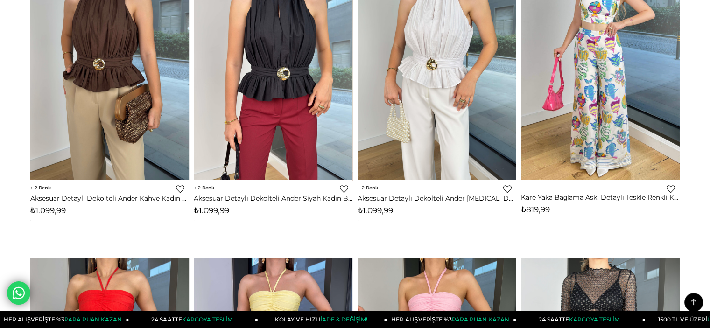
scroll to position [47, 0]
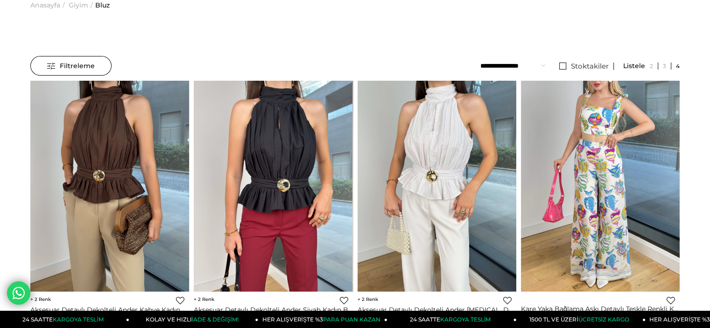
click at [521, 67] on select "**********" at bounding box center [512, 66] width 65 height 20
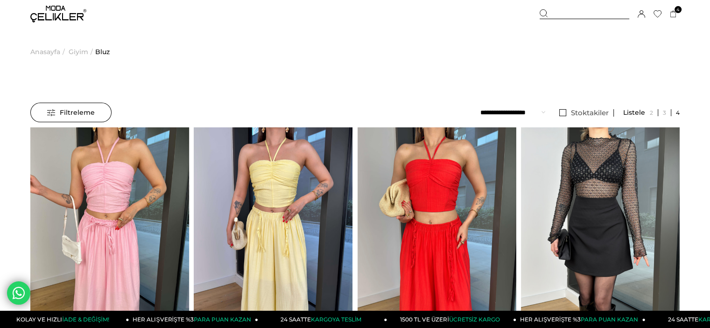
click at [81, 52] on span "Giyim" at bounding box center [79, 52] width 20 height 48
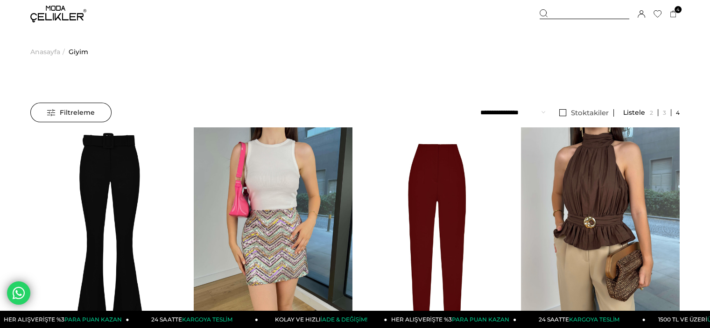
click at [500, 110] on select "**********" at bounding box center [512, 113] width 65 height 20
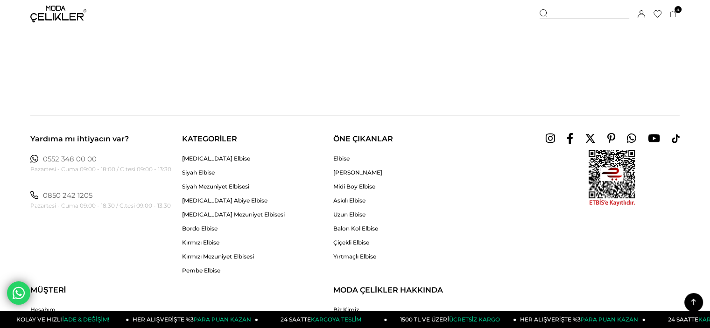
scroll to position [5741, 0]
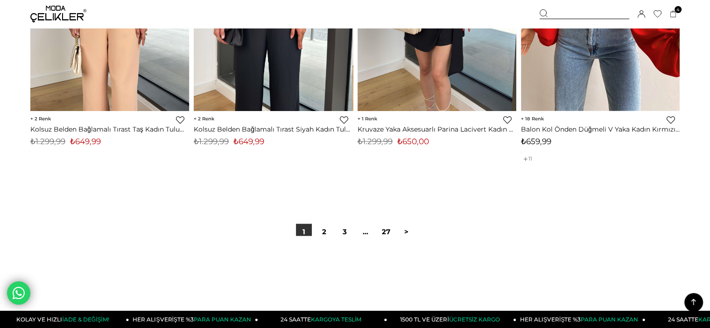
click at [688, 299] on icon at bounding box center [693, 302] width 12 height 12
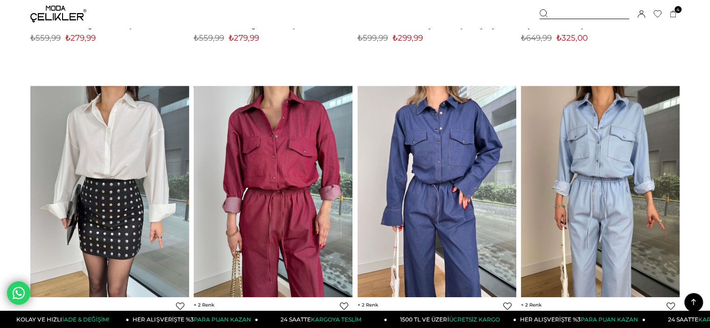
scroll to position [0, 0]
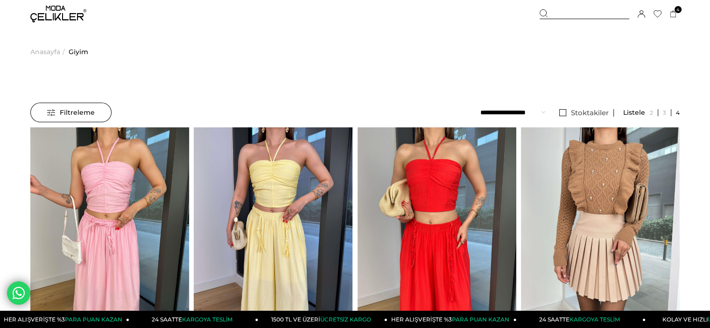
click at [49, 48] on span "Anasayfa" at bounding box center [45, 52] width 30 height 48
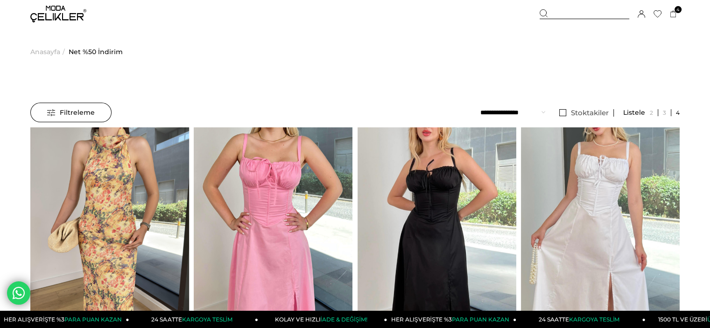
click at [534, 113] on select "**********" at bounding box center [512, 113] width 65 height 20
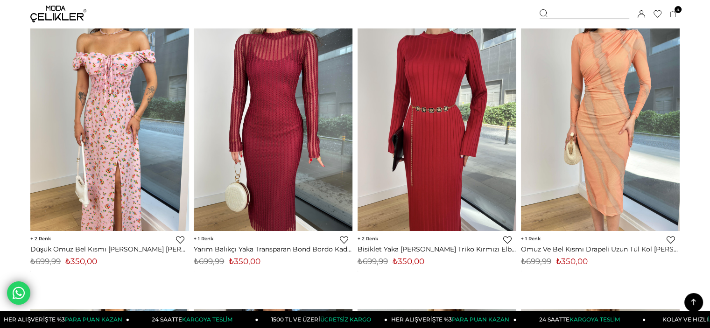
scroll to position [5041, 0]
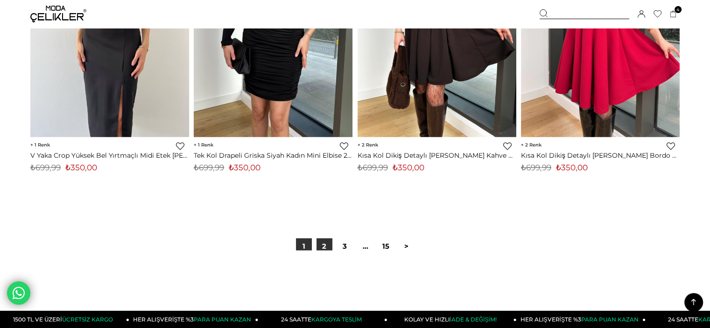
click at [331, 247] on link "2" at bounding box center [324, 247] width 16 height 16
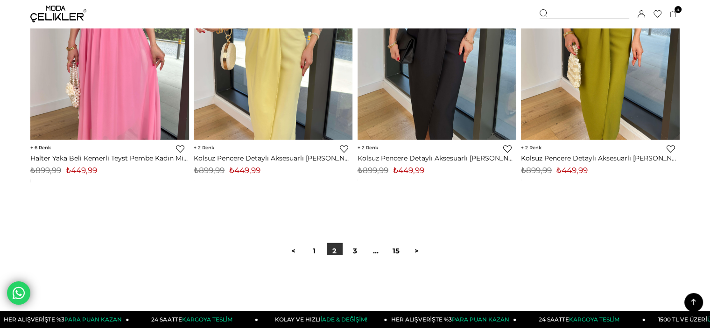
scroll to position [5928, 0]
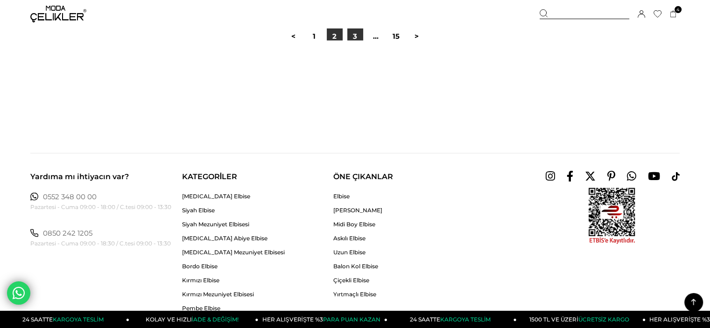
click at [359, 37] on link "3" at bounding box center [355, 36] width 16 height 16
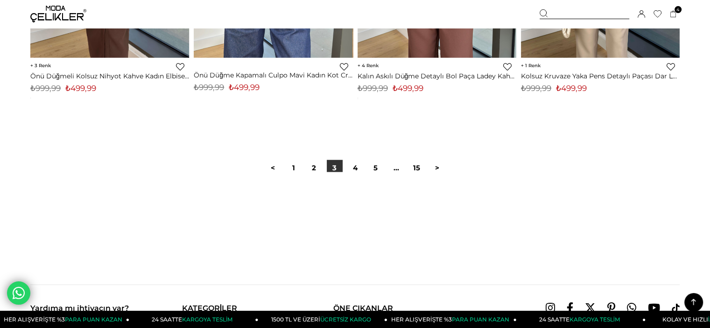
scroll to position [5834, 0]
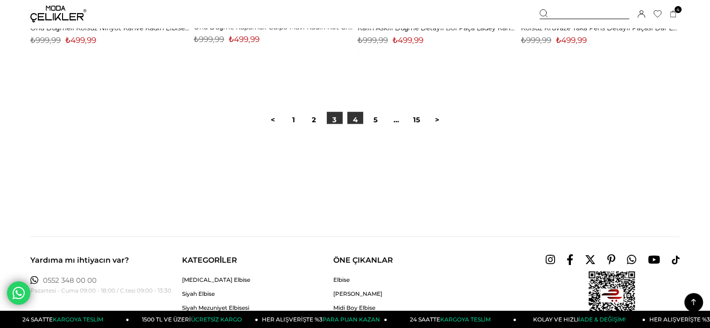
click at [359, 114] on link "4" at bounding box center [355, 120] width 16 height 16
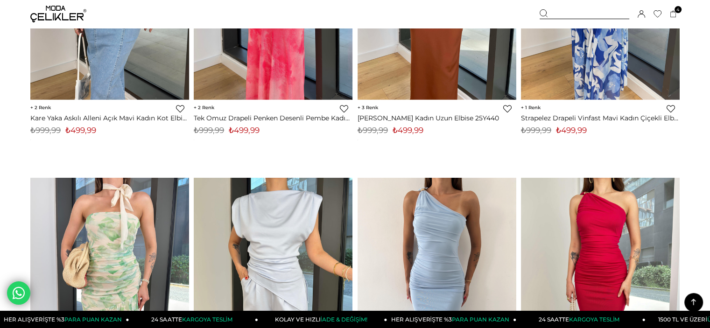
scroll to position [1820, 0]
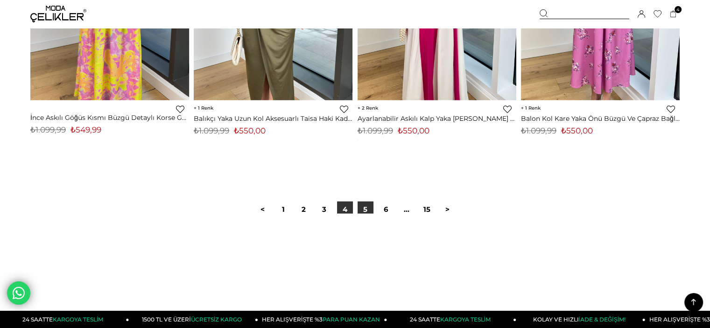
click at [367, 203] on link "5" at bounding box center [366, 210] width 16 height 16
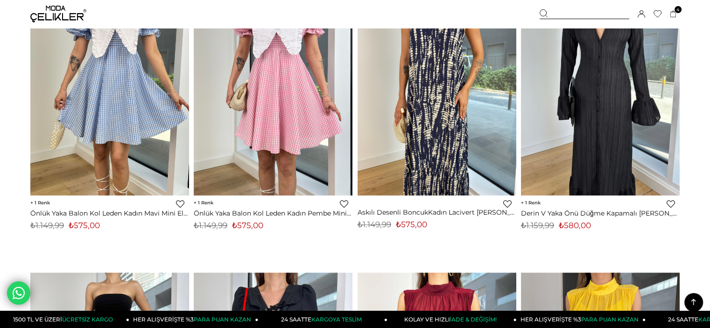
scroll to position [1536, 0]
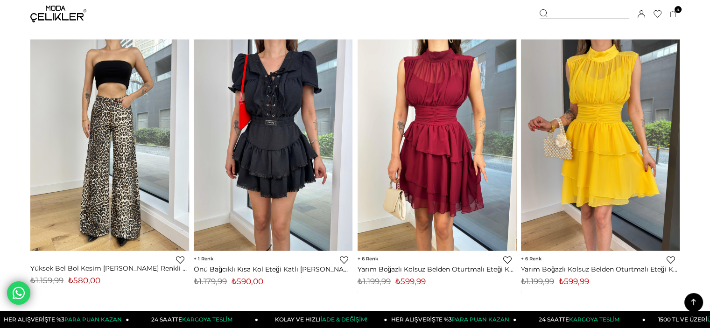
click at [700, 303] on link at bounding box center [693, 302] width 19 height 19
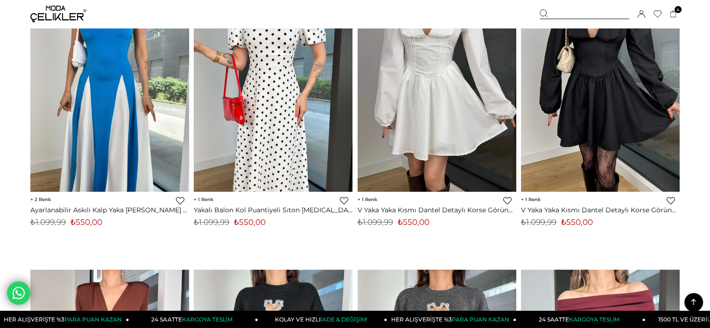
scroll to position [0, 0]
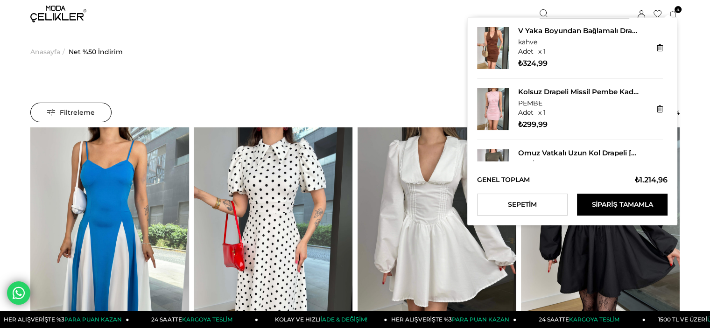
click at [679, 13] on span "4" at bounding box center [677, 9] width 7 height 7
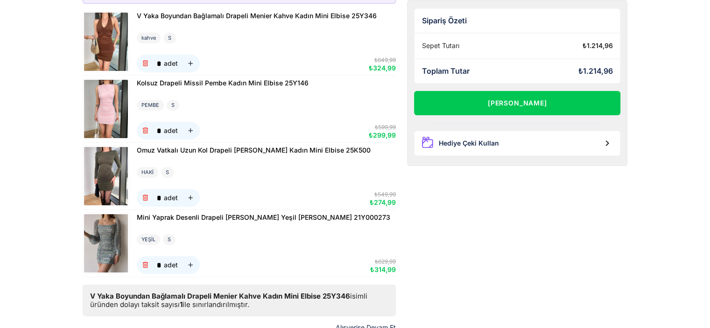
scroll to position [93, 0]
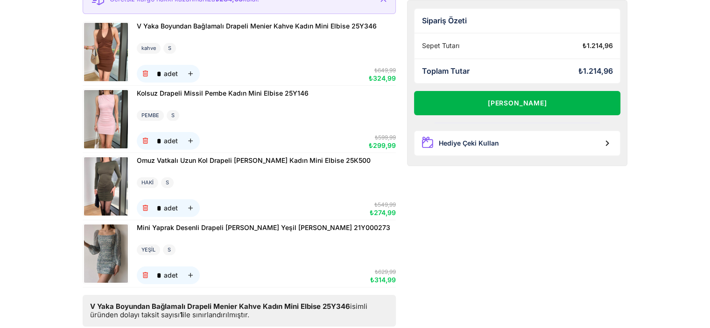
click at [494, 93] on button "[PERSON_NAME]" at bounding box center [517, 103] width 207 height 24
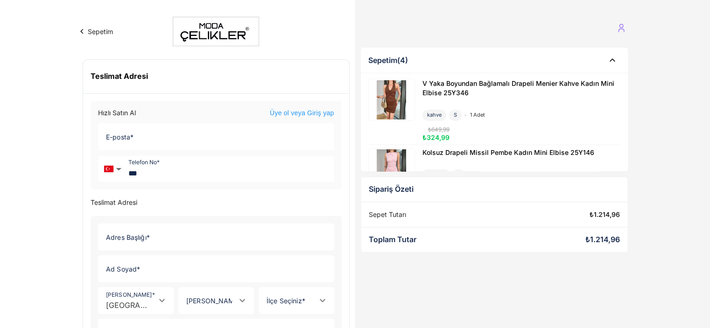
click at [281, 115] on link "Üye ol veya Giriş yap" at bounding box center [302, 113] width 64 height 9
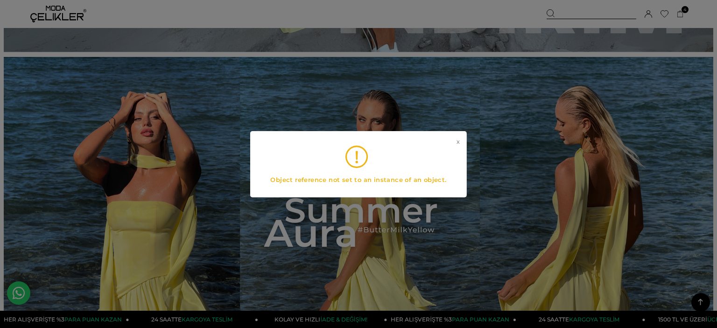
click at [461, 141] on div "x Object reference not set to an instance of an object." at bounding box center [358, 164] width 217 height 66
click at [457, 141] on link "x" at bounding box center [457, 156] width 3 height 37
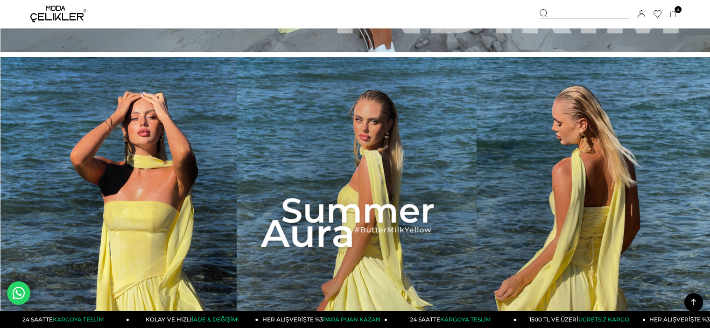
click at [665, 16] on div "Sepetim 4 Ürün ₺1.214,96 V Yaka Boyundan Bağlamalı Drapeli Menier Kahve Kadın M…" at bounding box center [610, 14] width 140 height 28
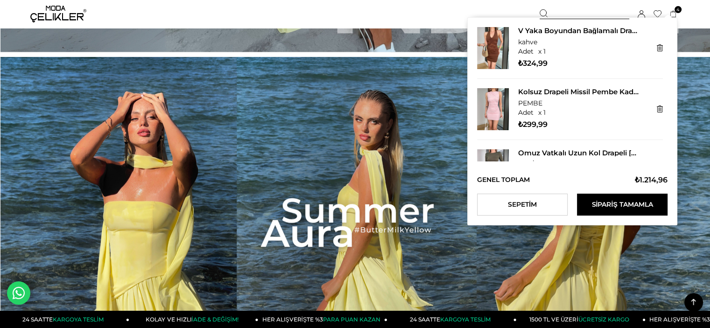
click at [671, 14] on icon at bounding box center [673, 14] width 7 height 7
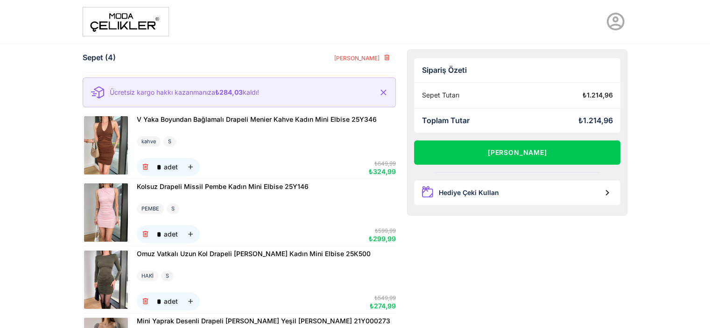
scroll to position [233, 0]
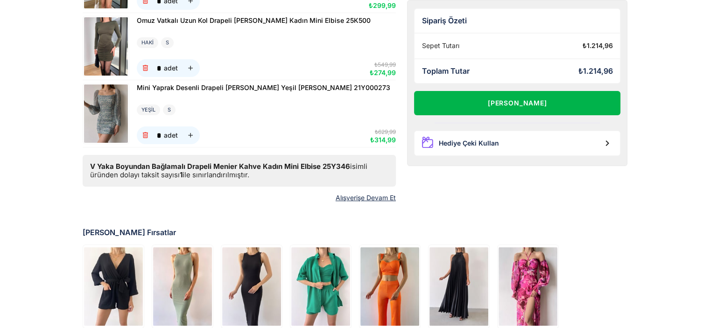
click at [549, 98] on button "[PERSON_NAME]" at bounding box center [517, 103] width 207 height 24
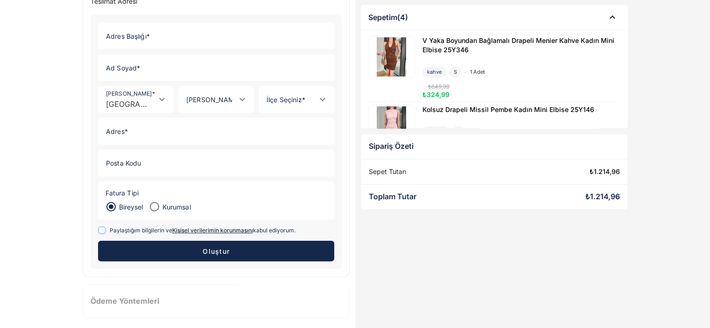
scroll to position [204, 0]
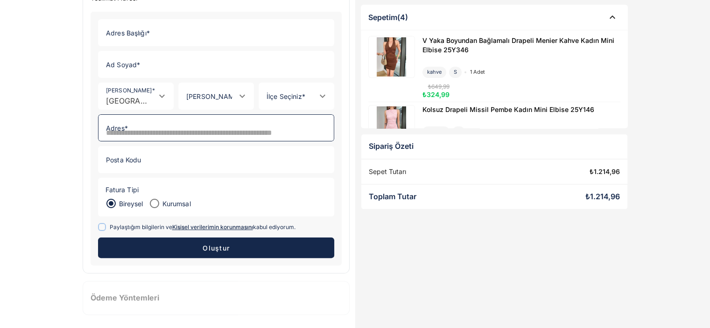
click at [183, 130] on input "Adres *" at bounding box center [213, 128] width 230 height 26
type input "**********"
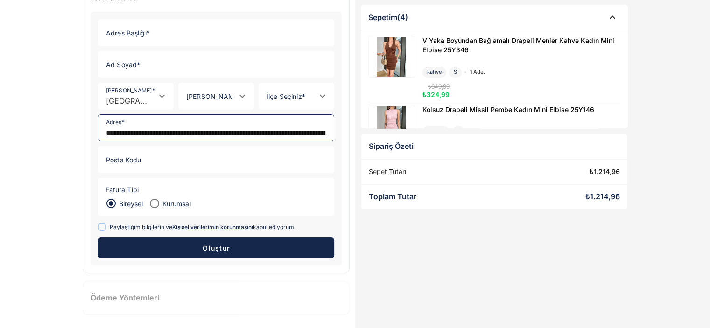
type input "**********"
type input "*******"
type input "*****"
type input "*******"
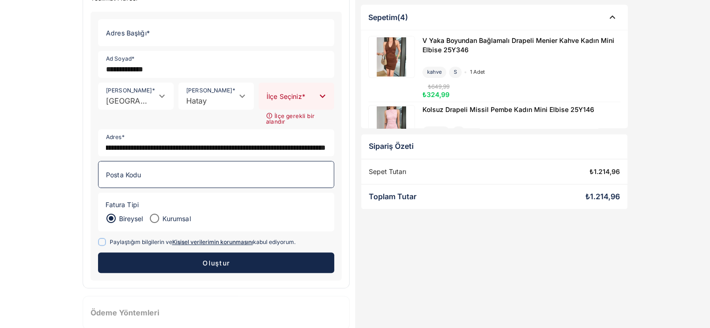
scroll to position [0, 0]
click at [191, 162] on input "Posta Kodu" at bounding box center [213, 174] width 230 height 26
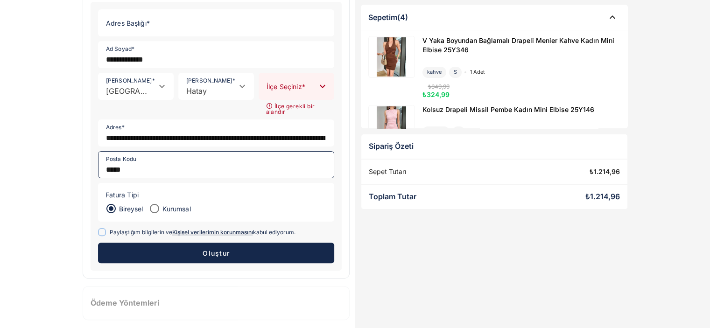
scroll to position [219, 0]
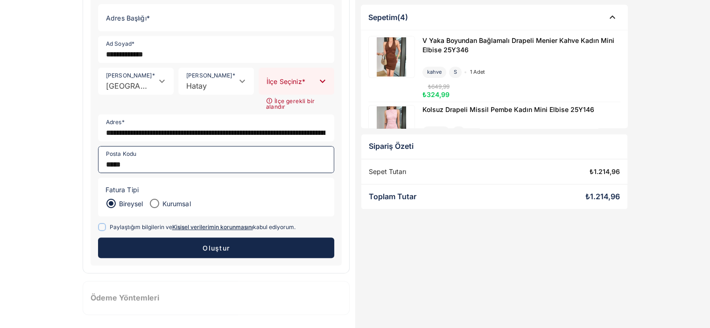
type input "*****"
click at [105, 224] on span at bounding box center [102, 227] width 8 height 8
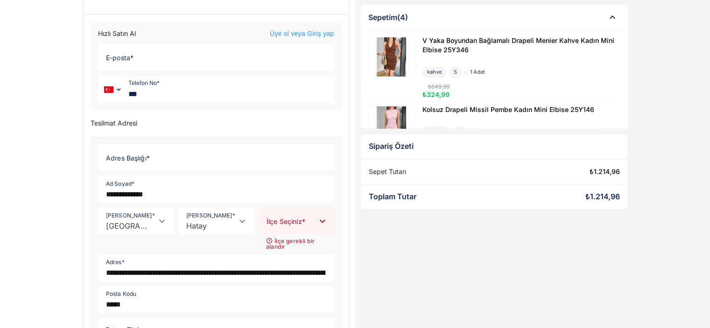
scroll to position [33, 0]
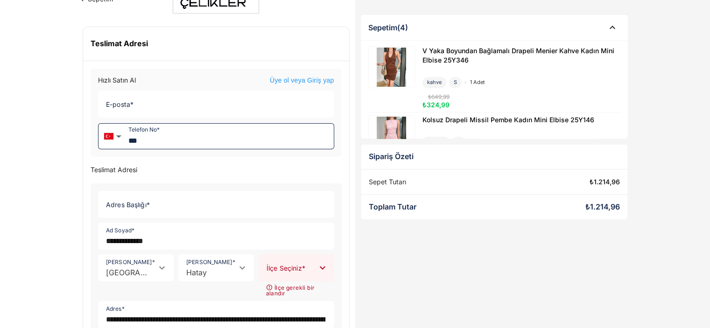
click at [200, 141] on input "***" at bounding box center [229, 136] width 209 height 25
type input "**********"
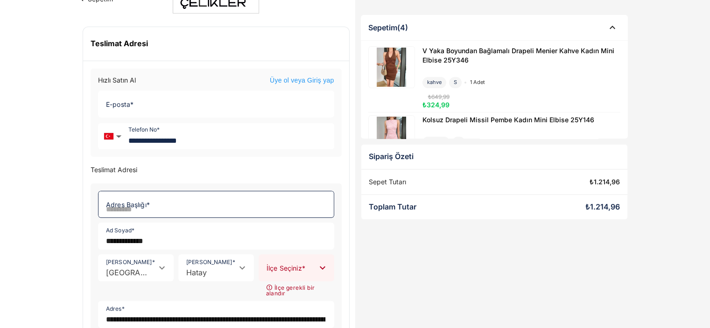
click at [181, 194] on input "Adres Başlığı *" at bounding box center [213, 204] width 230 height 26
type input "**********"
click at [295, 270] on input "[PERSON_NAME] *" at bounding box center [287, 272] width 56 height 9
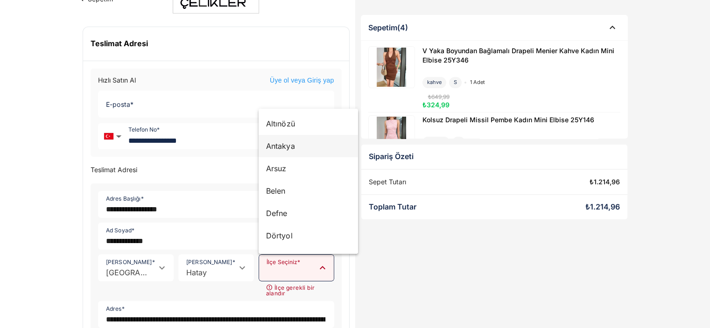
click at [284, 149] on div "Antakya" at bounding box center [308, 145] width 85 height 11
type input "*******"
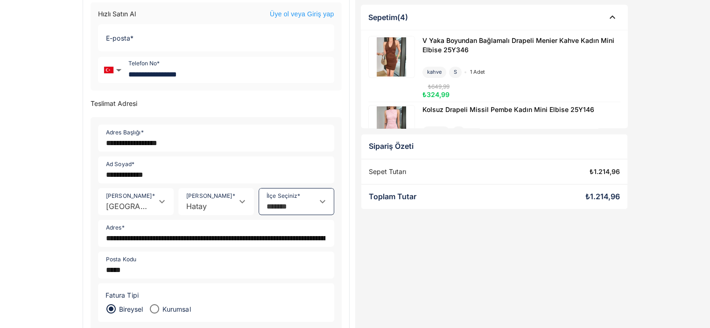
scroll to position [173, 0]
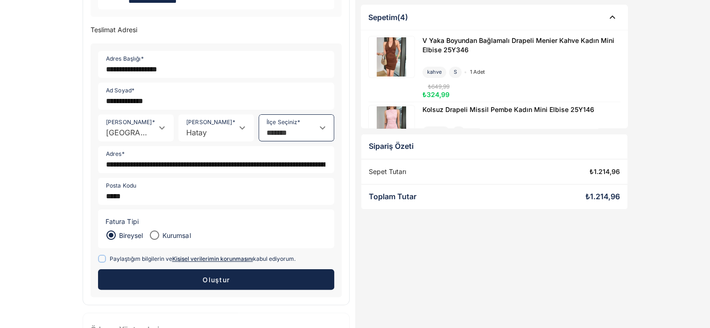
click at [441, 280] on div "Sepetim (4) V Yaka Boyundan Bağlamalı Drapeli Menier Kahve Kadın Mini Elbise 25…" at bounding box center [494, 114] width 278 height 491
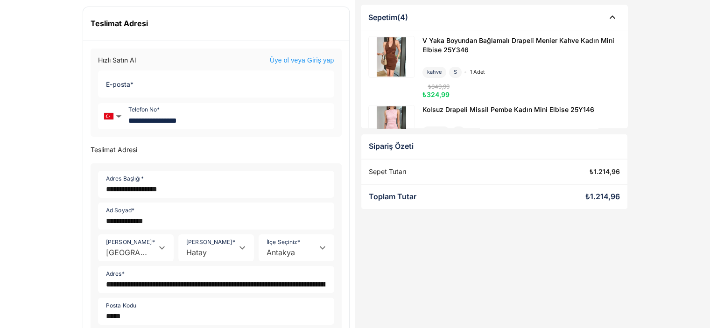
scroll to position [0, 0]
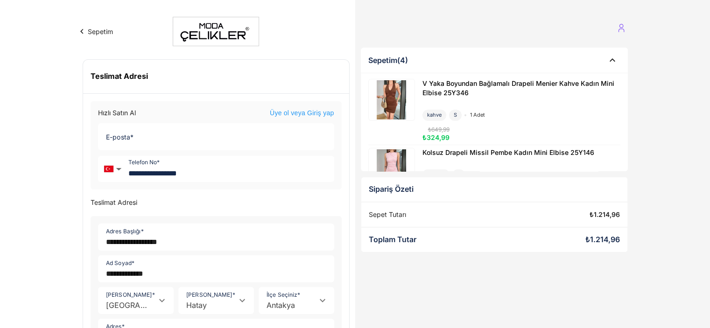
click at [271, 143] on input "E-posta *" at bounding box center [213, 137] width 230 height 26
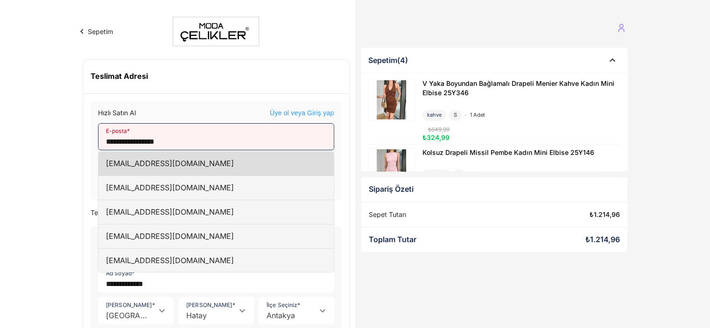
click at [266, 172] on div "haticesonmez1806@gmail.com" at bounding box center [215, 164] width 235 height 24
type input "**********"
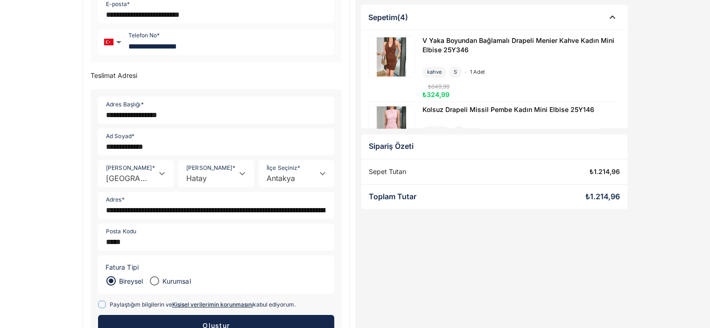
scroll to position [204, 0]
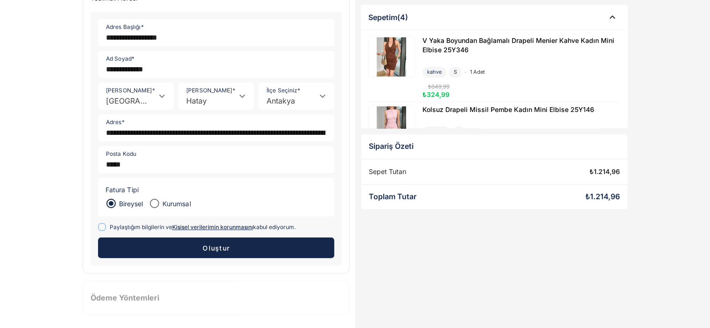
click at [251, 248] on button "Oluştur" at bounding box center [216, 248] width 236 height 21
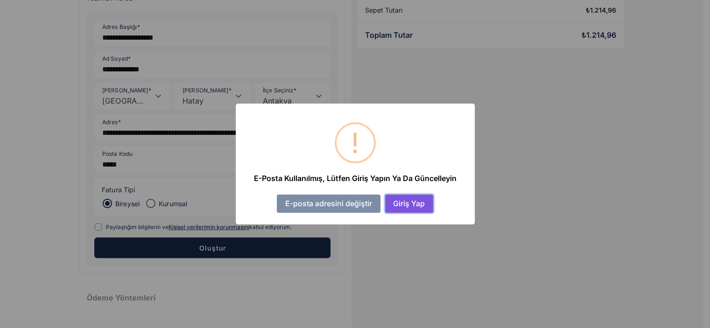
click at [398, 201] on button "Giriş Yap" at bounding box center [409, 204] width 48 height 18
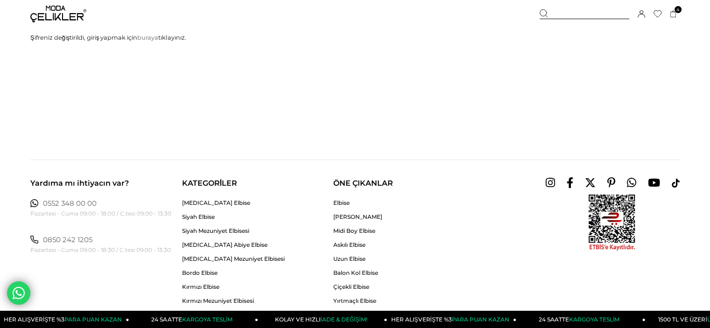
click at [55, 35] on p "Şifreniz değiştirildi, giriş yapmak için buraya tıklayınız." at bounding box center [354, 37] width 649 height 7
click at [167, 37] on p "Şifreniz değiştirildi, giriş yapmak için buraya tıklayınız." at bounding box center [354, 37] width 649 height 7
click at [153, 38] on link "buraya" at bounding box center [147, 37] width 21 height 7
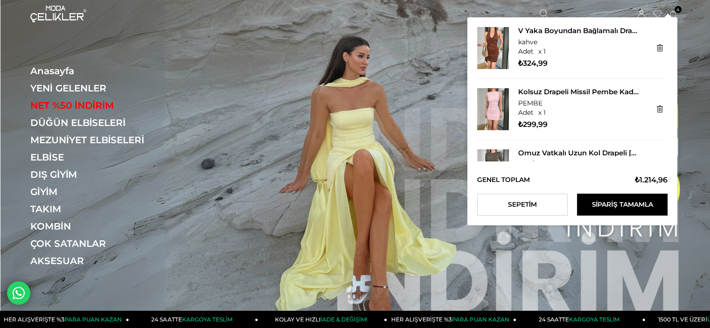
click at [670, 14] on icon at bounding box center [673, 14] width 7 height 7
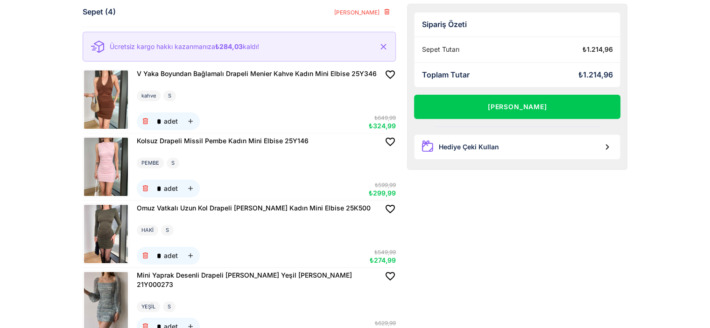
scroll to position [93, 0]
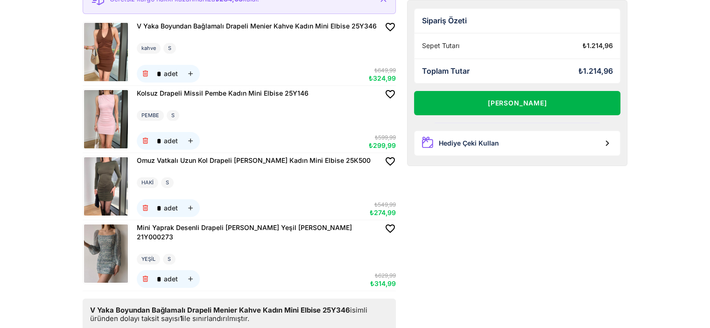
click at [515, 104] on button "Alışverişi Tamamla" at bounding box center [517, 103] width 207 height 24
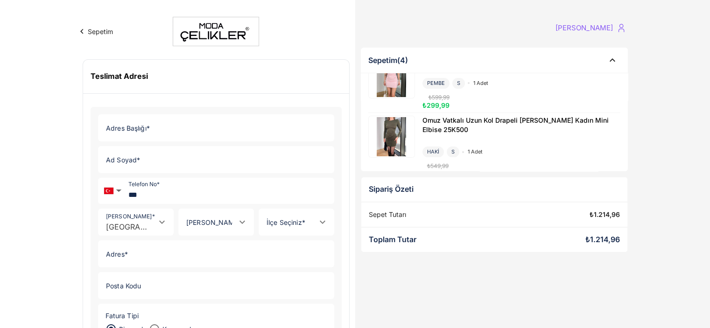
scroll to position [93, 0]
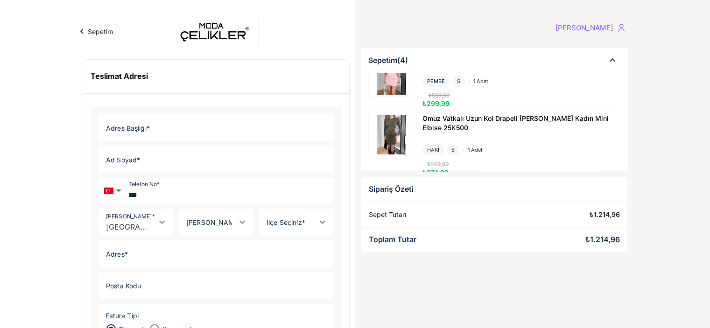
click at [188, 137] on input "Adres Başlığı *" at bounding box center [213, 128] width 230 height 26
click at [193, 150] on input "Ad Soyad *" at bounding box center [213, 160] width 230 height 26
type input "**********"
type input "*******"
type input "*****"
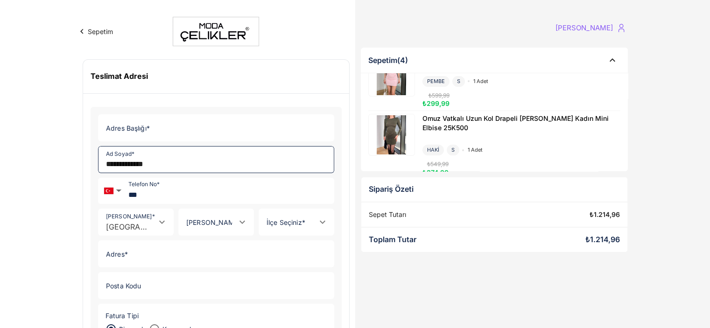
type input "*******"
type input "**********"
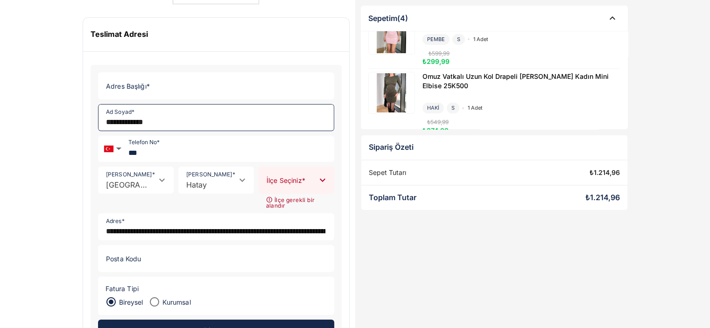
scroll to position [125, 0]
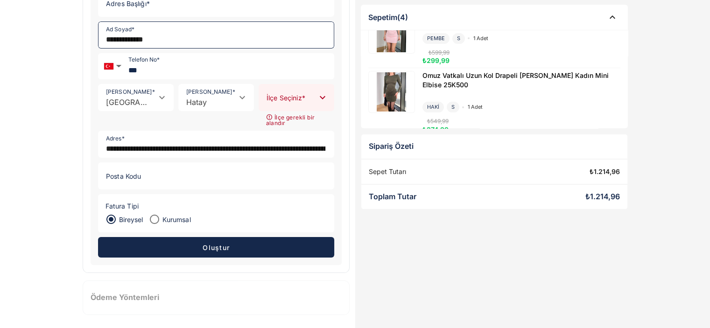
click at [299, 95] on div at bounding box center [287, 97] width 56 height 26
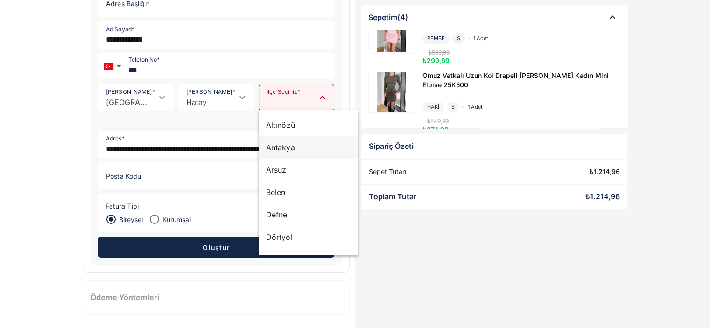
click at [295, 147] on div "Antakya" at bounding box center [308, 147] width 85 height 11
type input "*******"
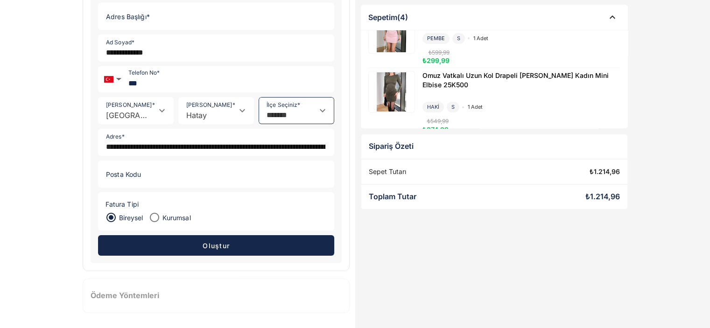
scroll to position [110, 0]
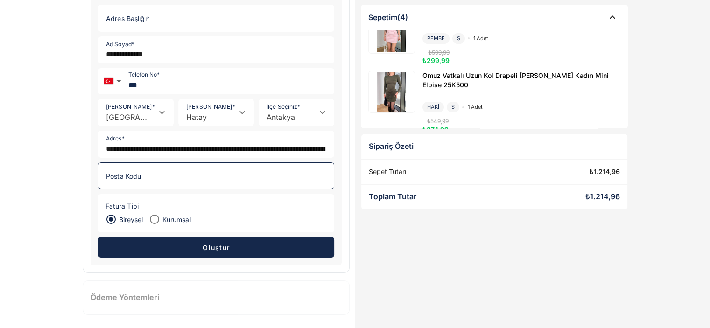
click at [182, 175] on input "Posta Kodu" at bounding box center [213, 176] width 230 height 26
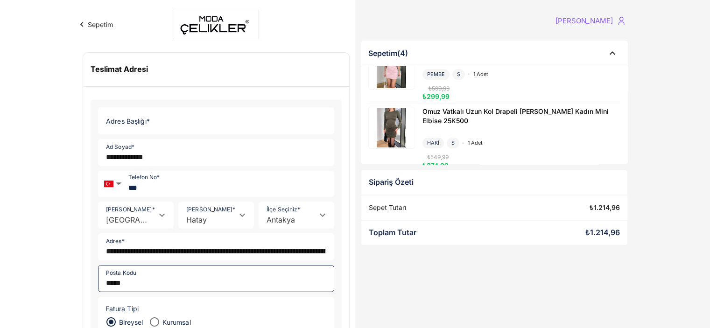
scroll to position [0, 0]
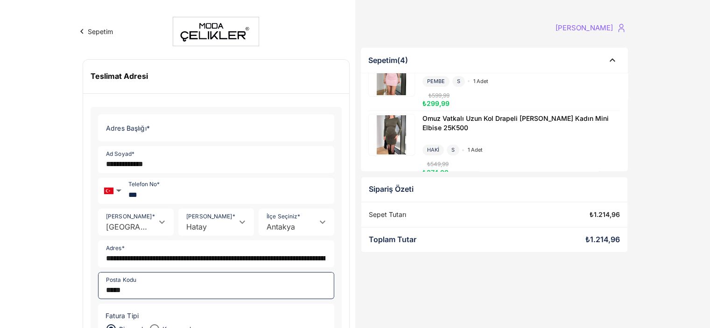
type input "*****"
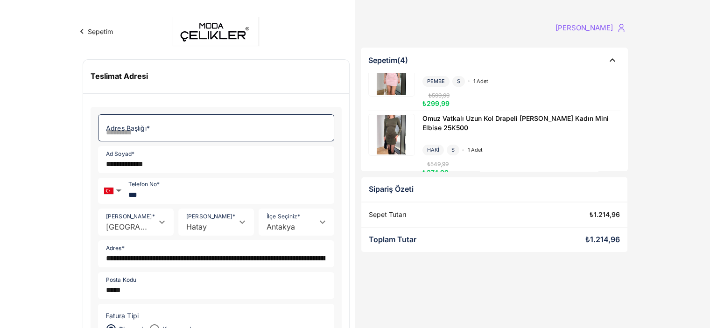
click at [137, 128] on input "Adres Başlığı *" at bounding box center [213, 128] width 230 height 26
type input "**********"
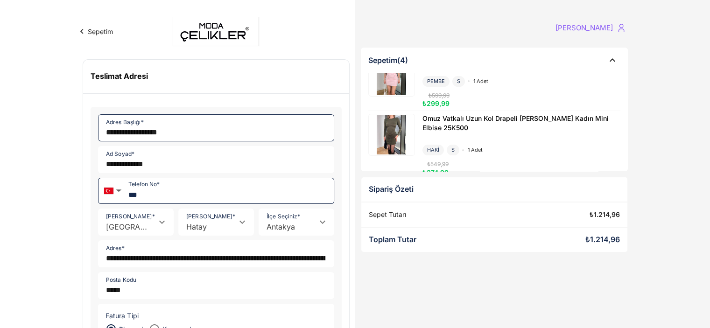
click at [175, 202] on input "***" at bounding box center [229, 190] width 209 height 25
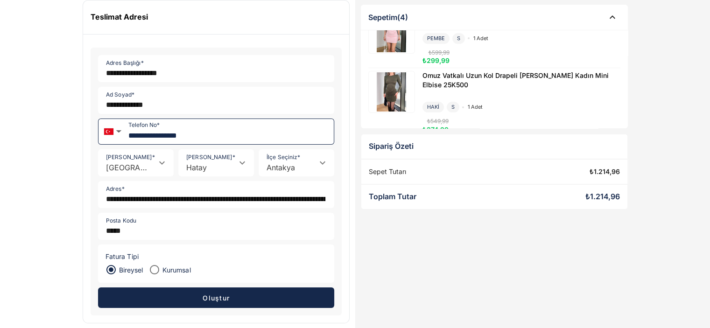
scroll to position [110, 0]
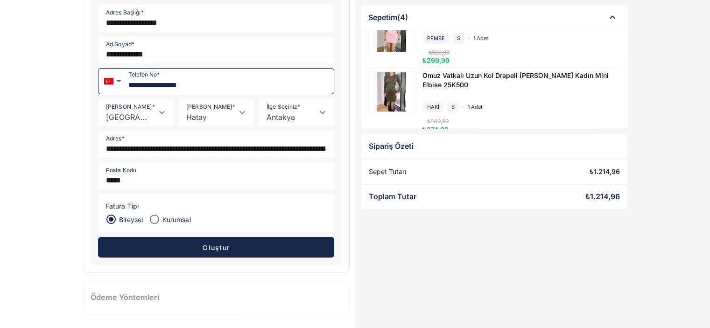
type input "**********"
click at [278, 250] on button "Oluştur" at bounding box center [216, 247] width 236 height 21
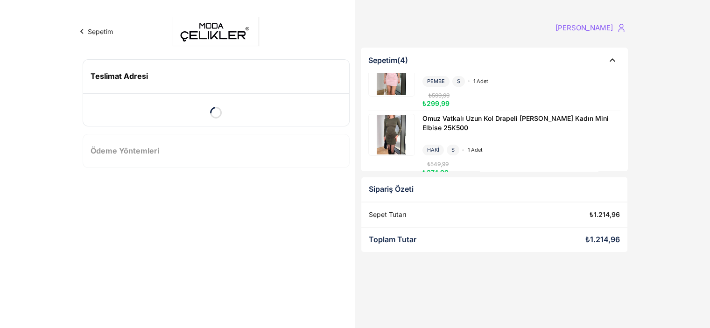
scroll to position [0, 0]
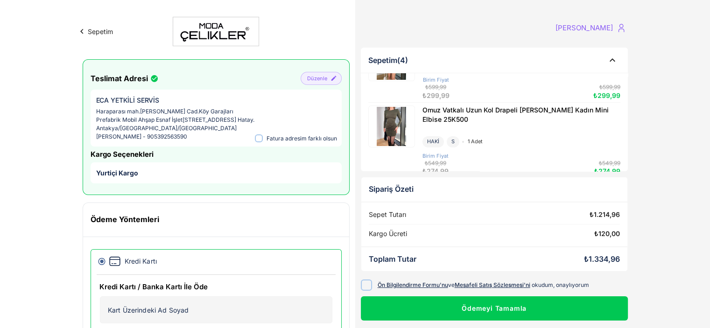
click at [103, 33] on button "Sepetim" at bounding box center [95, 32] width 36 height 10
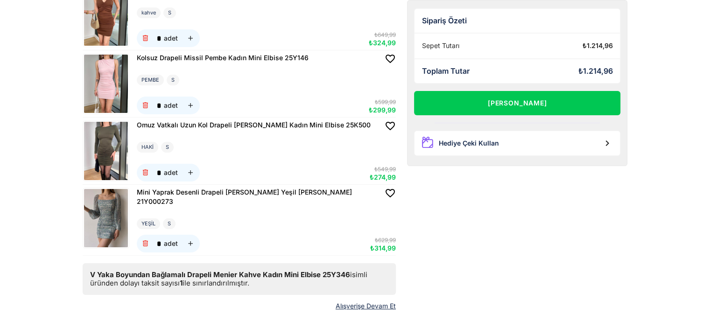
scroll to position [140, 0]
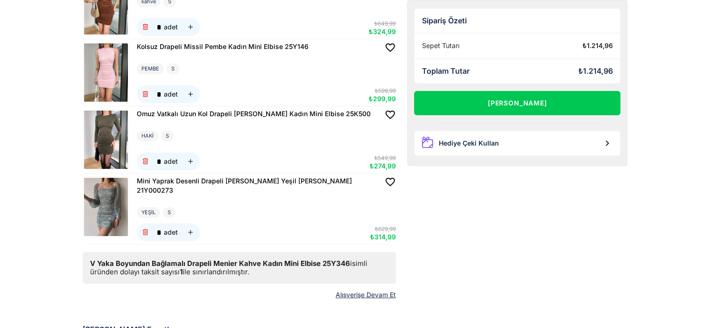
click at [106, 184] on img at bounding box center [106, 207] width 44 height 58
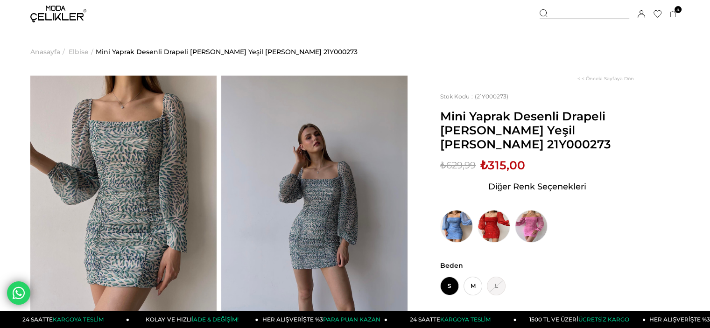
click at [70, 9] on img at bounding box center [58, 14] width 56 height 17
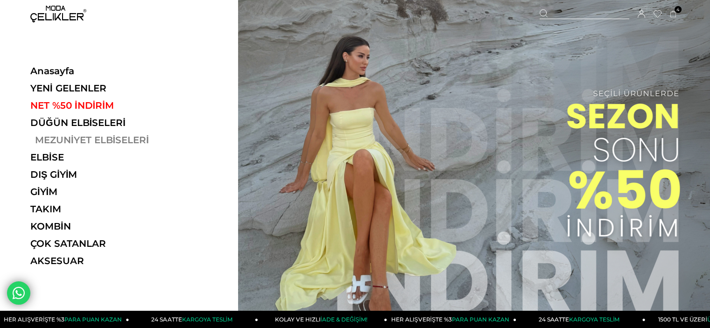
click at [109, 141] on link "MEZUNİYET ELBİSELERİ" at bounding box center [94, 139] width 128 height 11
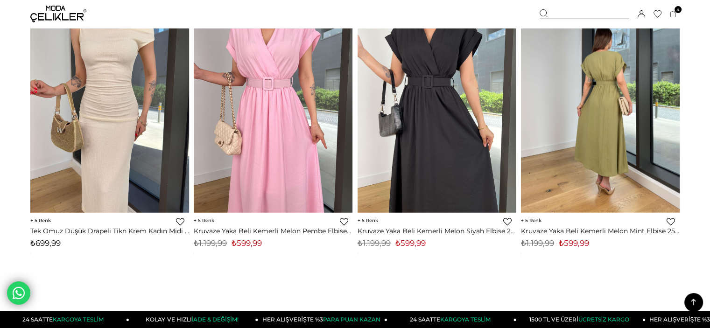
scroll to position [5787, 0]
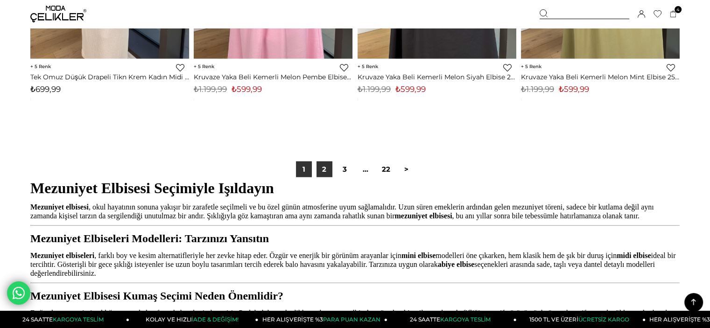
click at [331, 166] on link "2" at bounding box center [324, 169] width 16 height 16
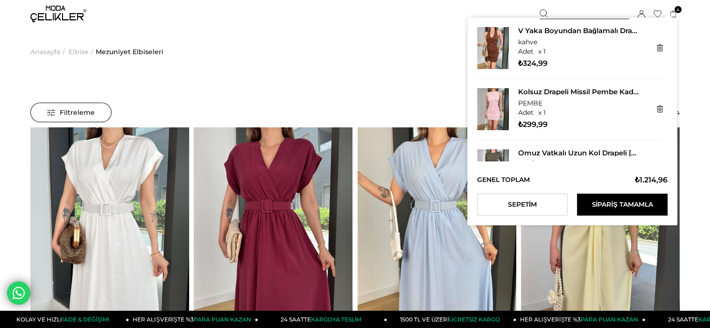
click at [674, 11] on icon at bounding box center [673, 14] width 6 height 7
